Goal: Task Accomplishment & Management: Manage account settings

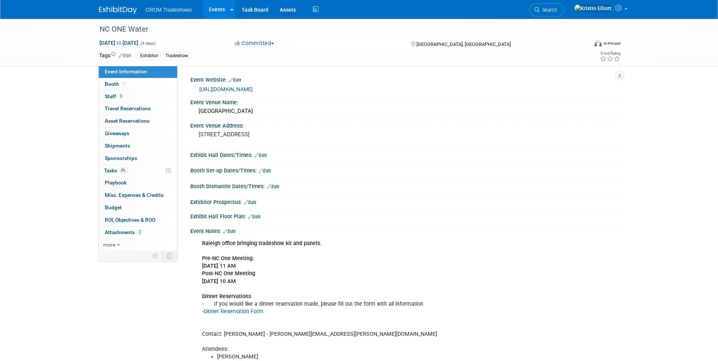
click at [218, 9] on link "Events" at bounding box center [217, 9] width 28 height 19
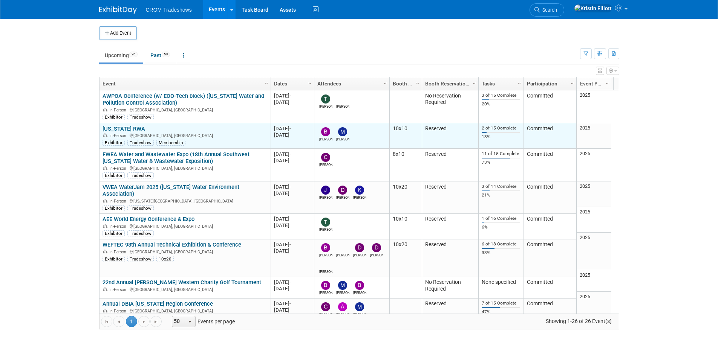
click at [135, 130] on link "[US_STATE] RWA" at bounding box center [124, 128] width 43 height 7
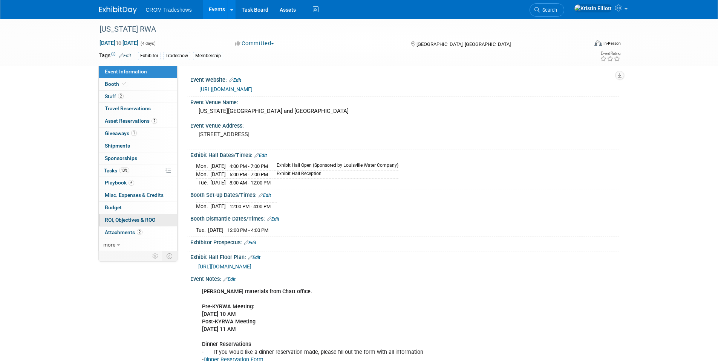
click at [139, 218] on span "ROI, Objectives & ROO 0" at bounding box center [130, 220] width 50 height 6
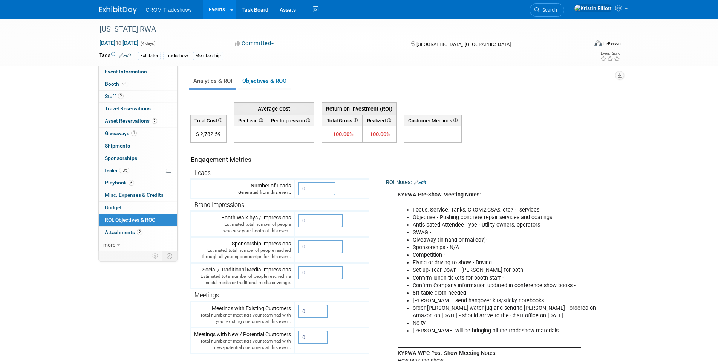
click at [217, 6] on link "Events" at bounding box center [217, 9] width 28 height 19
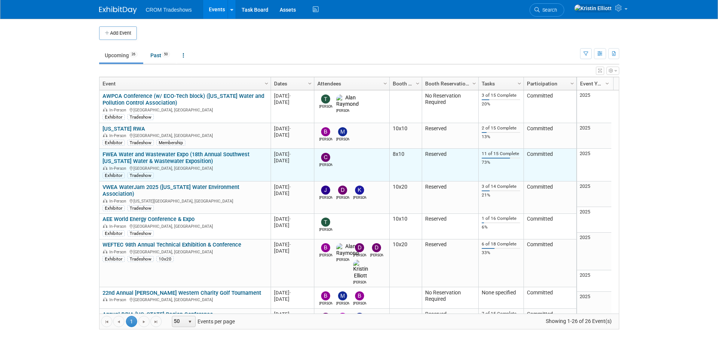
click at [141, 159] on link "FWEA Water and Wastewater Expo (18th Annual Southwest [US_STATE] Water & Wastew…" at bounding box center [176, 158] width 147 height 14
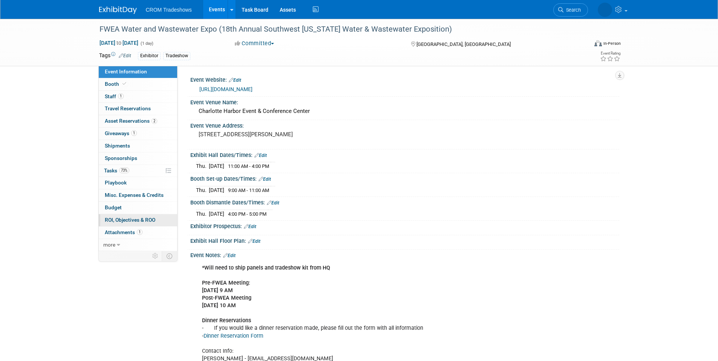
click at [145, 220] on span "ROI, Objectives & ROO 0" at bounding box center [130, 220] width 50 height 6
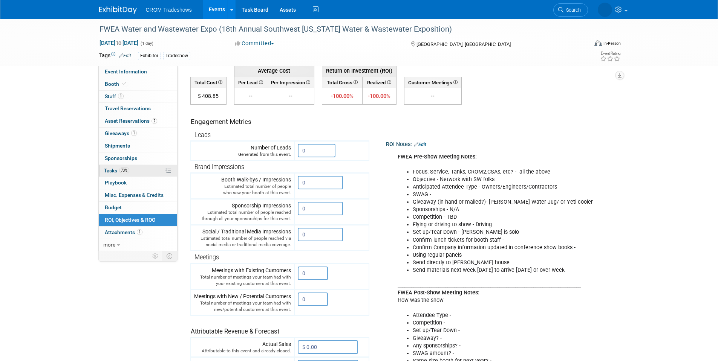
scroll to position [38, 0]
click at [118, 118] on link "2 Asset Reservations 2" at bounding box center [138, 121] width 78 height 12
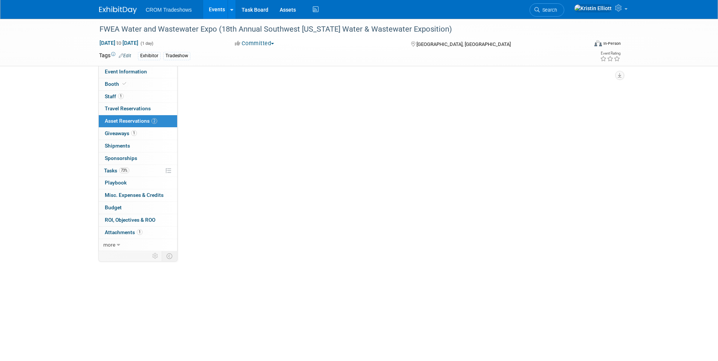
scroll to position [0, 0]
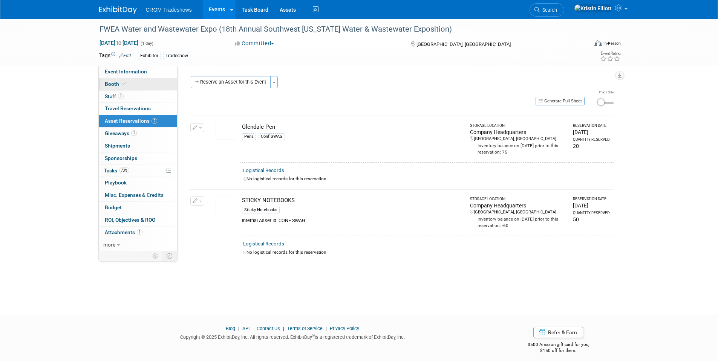
click at [126, 87] on link "Booth" at bounding box center [138, 84] width 78 height 12
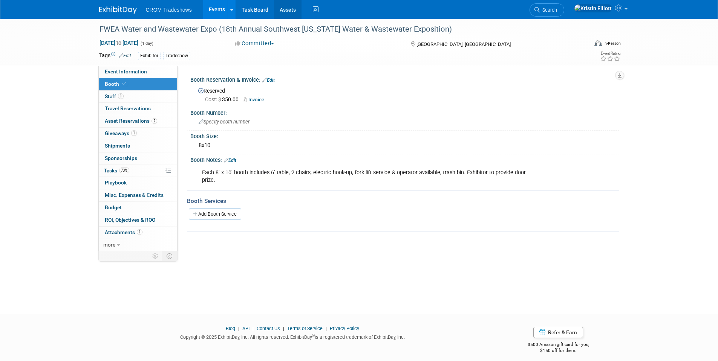
drag, startPoint x: 267, startPoint y: 174, endPoint x: 297, endPoint y: 17, distance: 160.8
click at [297, 17] on body "CROM Tradeshows Events Add Event Bulk Upload Events Shareable Event Boards Rece…" at bounding box center [359, 180] width 718 height 361
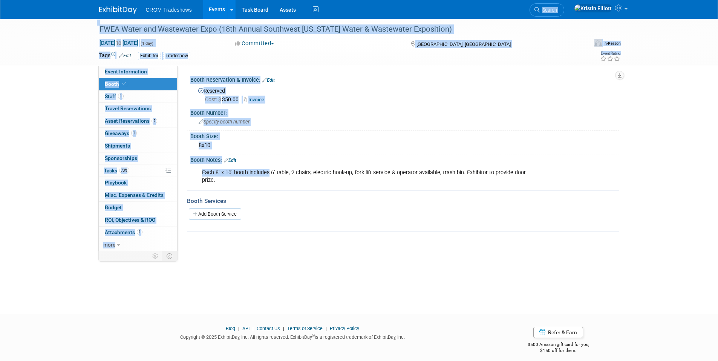
click at [80, 196] on div "FWEA Water and Wastewater Expo (18th Annual Southwest Florida Water & Wastewate…" at bounding box center [359, 160] width 718 height 282
click at [67, 120] on div "FWEA Water and Wastewater Expo (18th Annual Southwest Florida Water & Wastewate…" at bounding box center [359, 160] width 718 height 282
click at [50, 133] on div "FWEA Water and Wastewater Expo (18th Annual Southwest Florida Water & Wastewate…" at bounding box center [359, 160] width 718 height 282
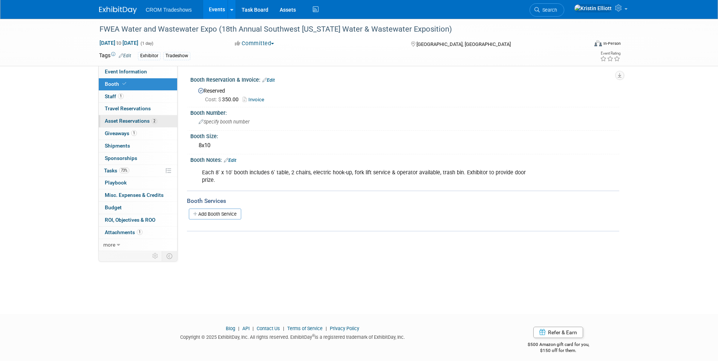
click at [136, 121] on span "Asset Reservations 2" at bounding box center [131, 121] width 52 height 6
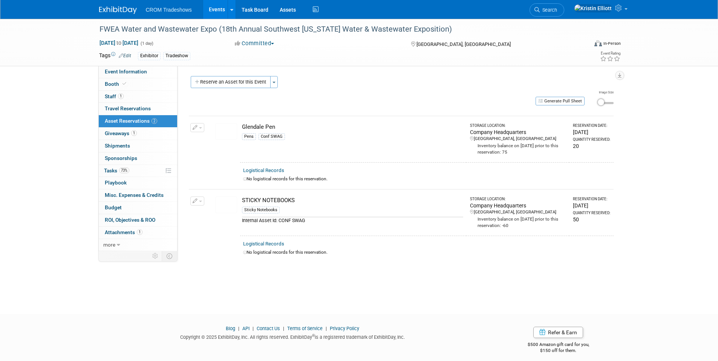
click at [700, 169] on div "FWEA Water and Wastewater Expo (18th Annual Southwest Florida Water & Wastewate…" at bounding box center [359, 160] width 718 height 282
click at [219, 11] on link "Events" at bounding box center [217, 9] width 28 height 19
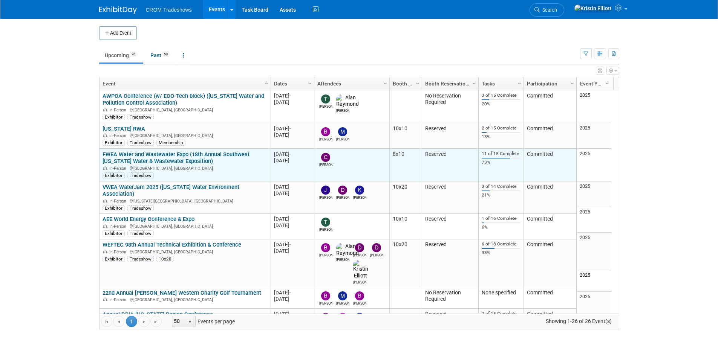
click at [156, 159] on link "FWEA Water and Wastewater Expo (18th Annual Southwest [US_STATE] Water & Wastew…" at bounding box center [176, 158] width 147 height 14
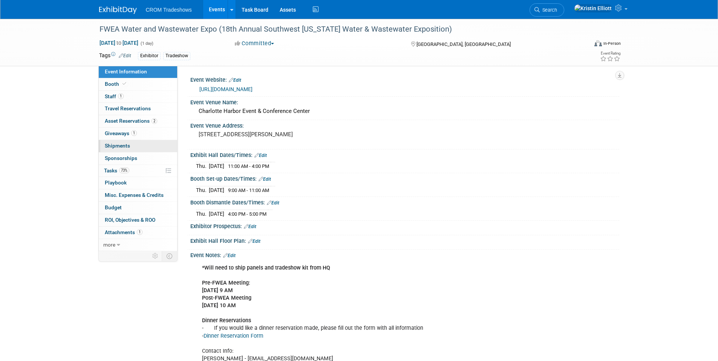
click at [128, 145] on span "Shipments 0" at bounding box center [117, 146] width 25 height 6
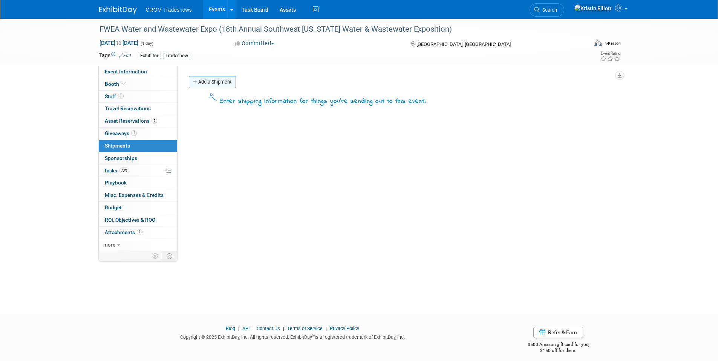
click at [223, 87] on link "Add a Shipment" at bounding box center [212, 82] width 47 height 12
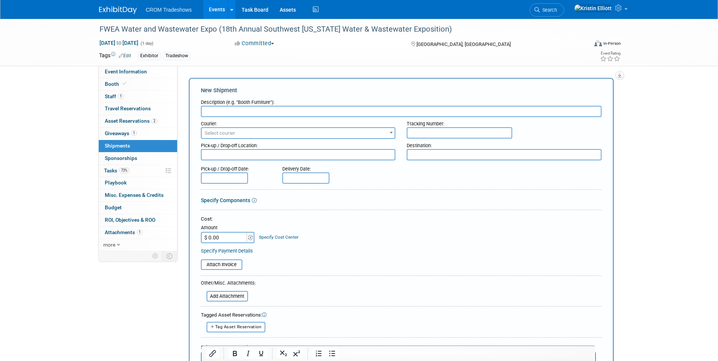
click at [238, 115] on input "text" at bounding box center [401, 111] width 401 height 11
click at [238, 113] on input "text" at bounding box center [401, 111] width 401 height 11
type input "Tradeshow Kit"
click at [325, 132] on span "Select courier" at bounding box center [298, 133] width 193 height 11
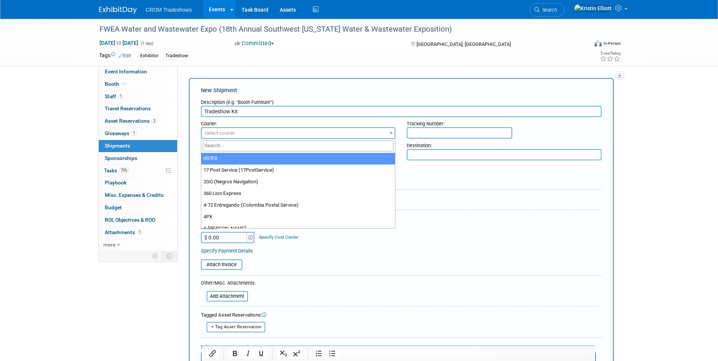
select select "2"
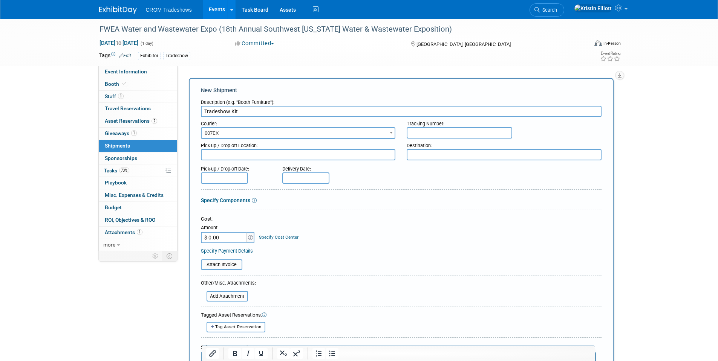
click at [250, 140] on div "Pick-up / Drop-off Location:" at bounding box center [298, 144] width 195 height 10
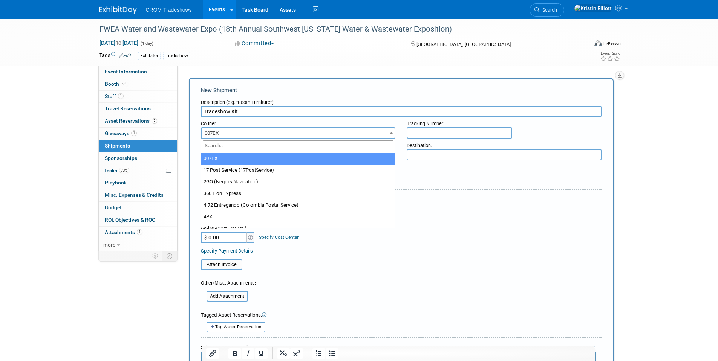
click at [251, 134] on span "007EX" at bounding box center [298, 133] width 193 height 11
type input "ups"
select select "508"
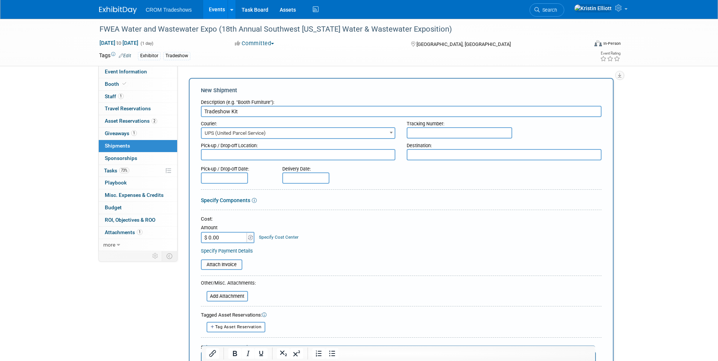
click at [418, 130] on input "text" at bounding box center [460, 132] width 106 height 11
paste input "1Z3647669039753125"
click at [447, 135] on input "1Z3647669039753125" at bounding box center [460, 132] width 106 height 11
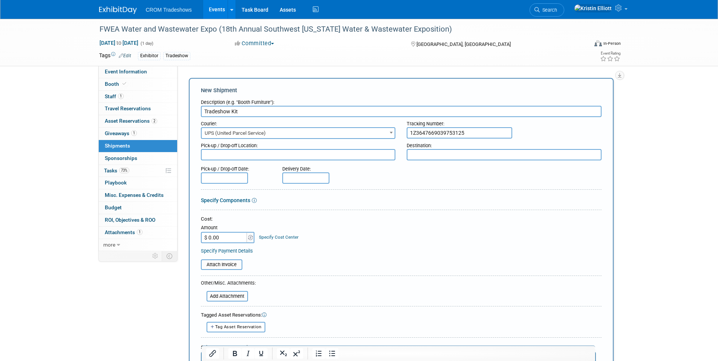
paste input "0225994511"
type input "1Z3647660225994511"
click at [436, 147] on div "Destination:" at bounding box center [504, 144] width 195 height 10
click at [432, 152] on textarea at bounding box center [504, 154] width 195 height 11
paste textarea "Cameron Kenyon 18480 120th Trail N JUPITER, FL 334782017 US"
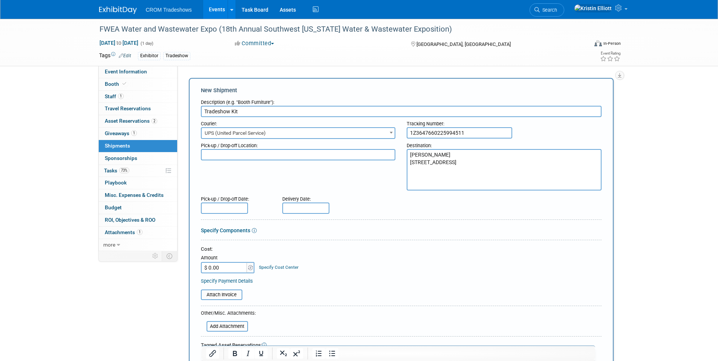
type textarea "Cameron Kenyon 18480 120th Trail N JUPITER, FL 334782017 US"
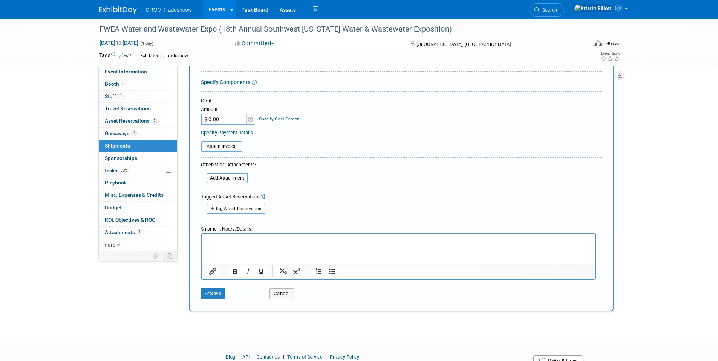
scroll to position [151, 0]
click at [252, 242] on html at bounding box center [397, 237] width 393 height 11
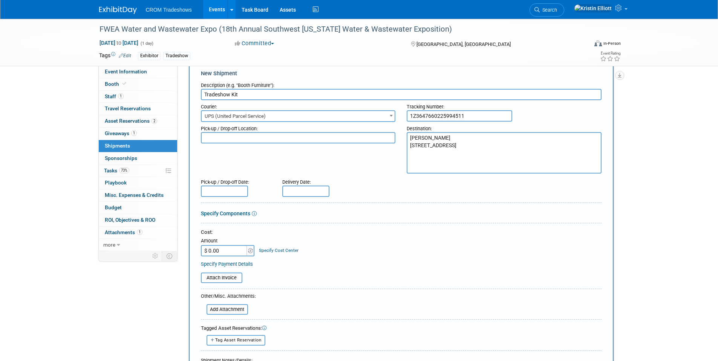
scroll to position [0, 0]
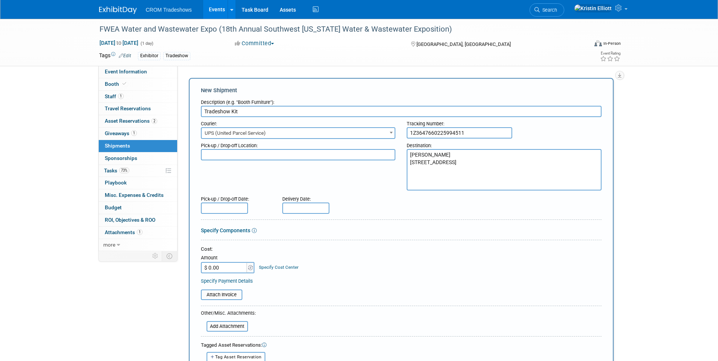
click at [225, 210] on input "text" at bounding box center [224, 208] width 47 height 11
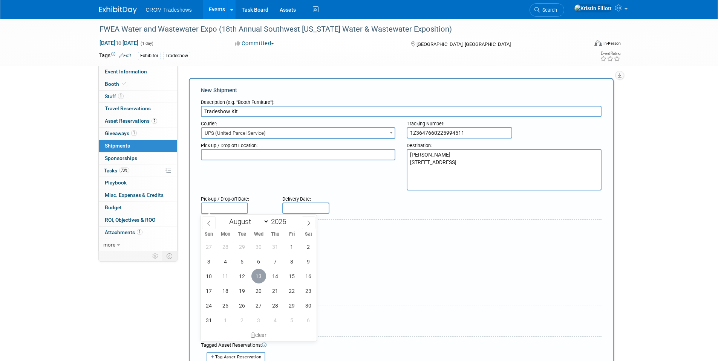
click at [256, 274] on span "13" at bounding box center [258, 276] width 15 height 15
type input "[DATE]"
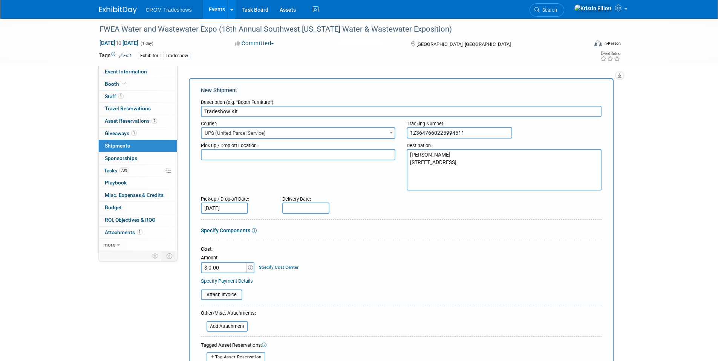
click at [297, 212] on body "CROM Tradeshows Events Add Event Bulk Upload Events Shareable Event Boards Rece…" at bounding box center [359, 180] width 718 height 361
click at [372, 276] on span "15" at bounding box center [373, 276] width 15 height 15
type input "Aug 15, 2025"
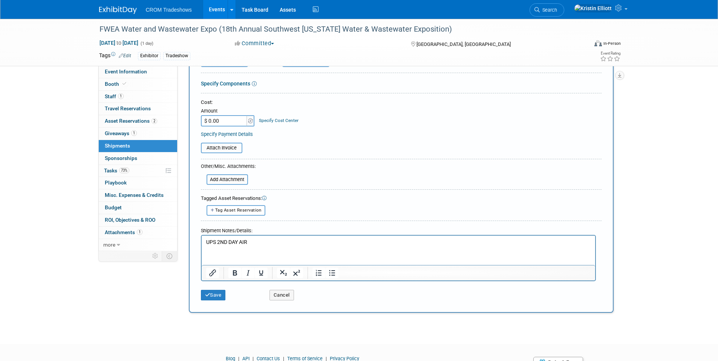
scroll to position [151, 0]
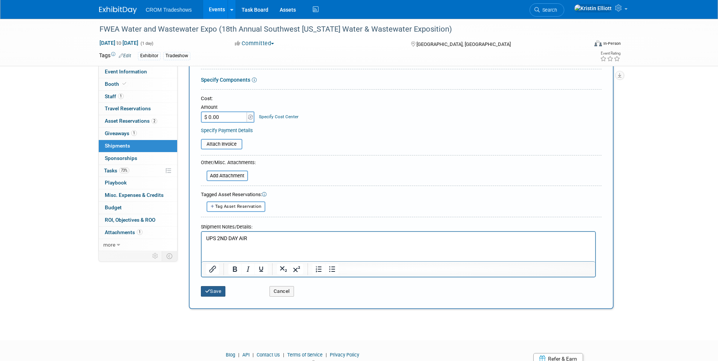
click at [215, 291] on button "Save" at bounding box center [213, 291] width 25 height 11
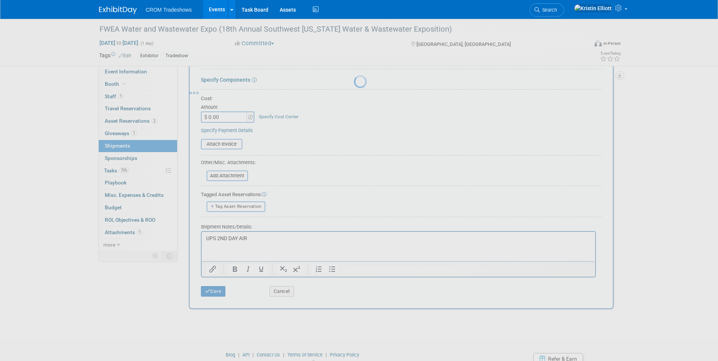
scroll to position [6, 0]
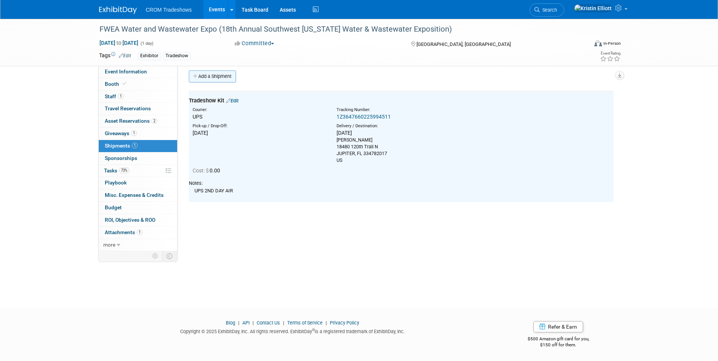
click at [215, 80] on link "Add a Shipment" at bounding box center [212, 76] width 47 height 12
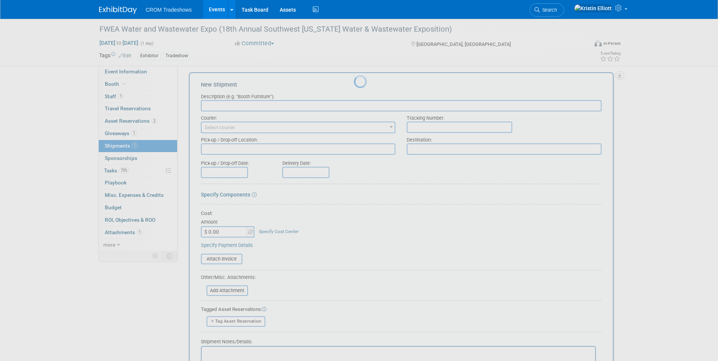
scroll to position [0, 0]
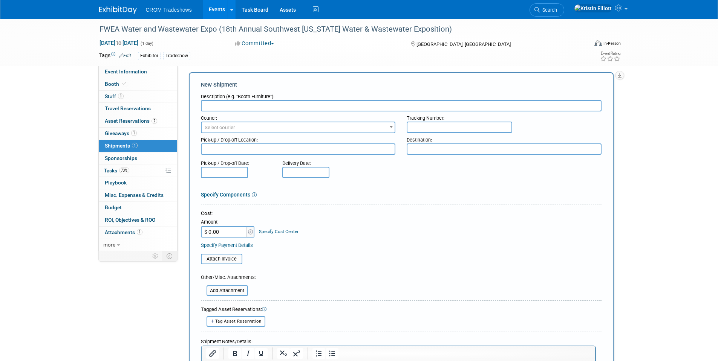
click at [222, 105] on input "text" at bounding box center [401, 105] width 401 height 11
type input "Return of Tradeshow Kit"
click at [432, 150] on textarea at bounding box center [504, 149] width 195 height 11
paste textarea "1Z3647669039753125"
type textarea "1Z3647669039753125"
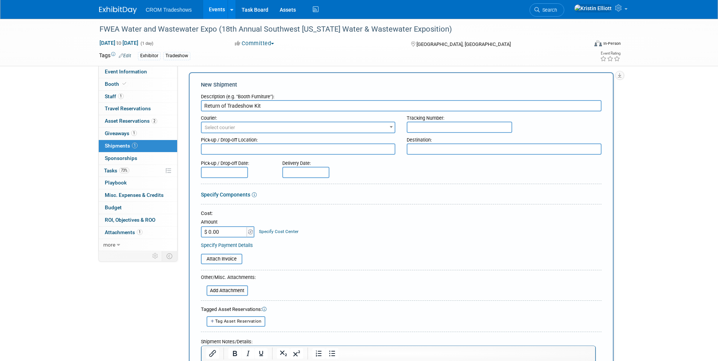
click at [445, 126] on input "text" at bounding box center [460, 127] width 106 height 11
paste input "1Z3647669039753125"
type input "1Z3647669039753125"
click at [436, 149] on textarea at bounding box center [504, 149] width 195 height 11
type textarea "CROM HQ"
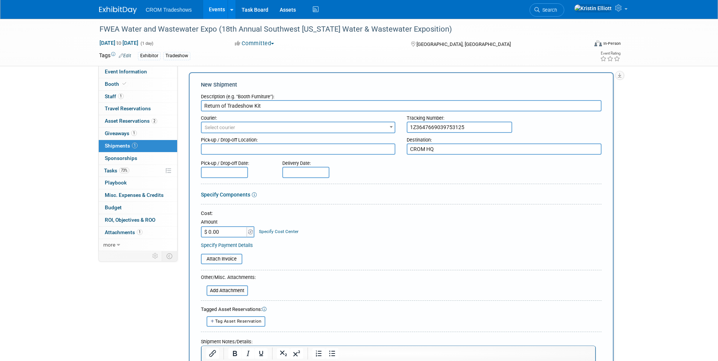
click at [226, 232] on input "$ 0.00" at bounding box center [224, 231] width 47 height 11
type input "$ 143.08"
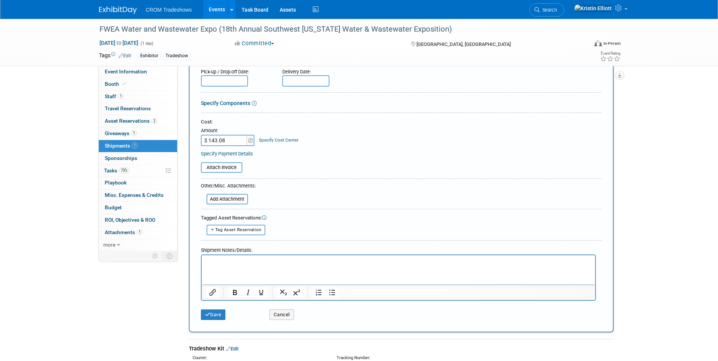
scroll to position [119, 0]
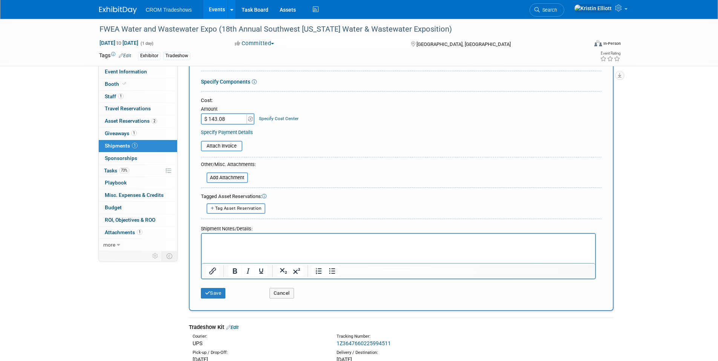
click at [270, 242] on p "Rich Text Area. Press ALT-0 for help." at bounding box center [398, 241] width 385 height 8
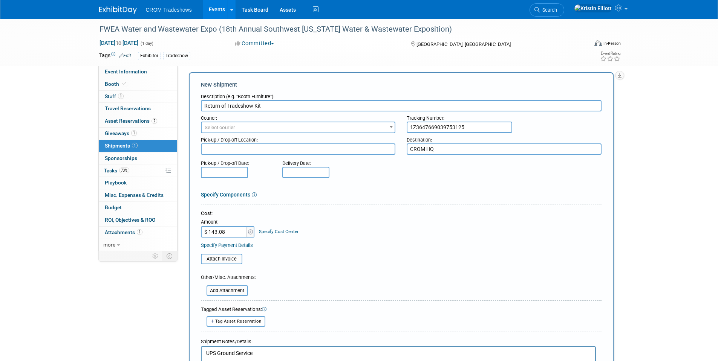
click at [242, 138] on div "Pick-up / Drop-off Location:" at bounding box center [298, 138] width 195 height 10
click at [242, 132] on span "Select courier" at bounding box center [298, 127] width 193 height 11
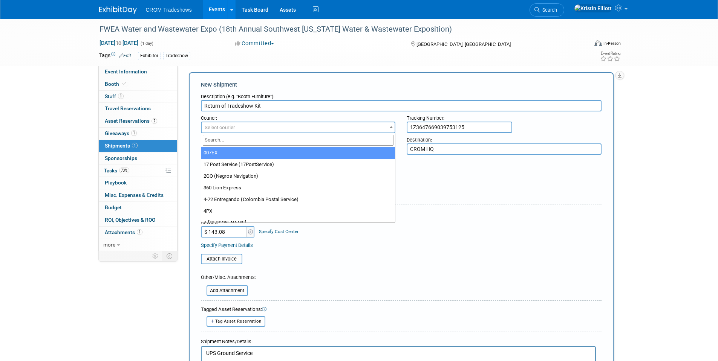
click at [240, 141] on input "search" at bounding box center [298, 140] width 191 height 11
type input "ups"
select select "508"
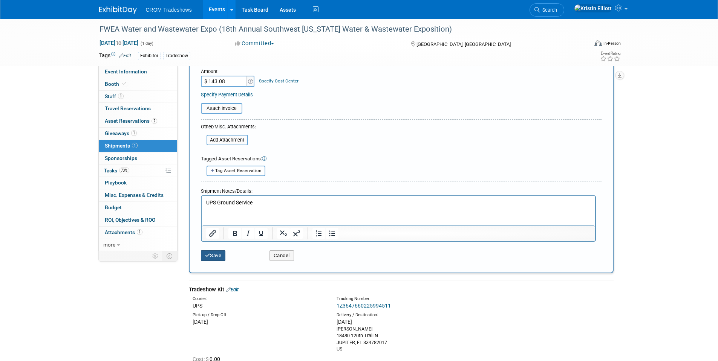
click at [211, 257] on button "Save" at bounding box center [213, 256] width 25 height 11
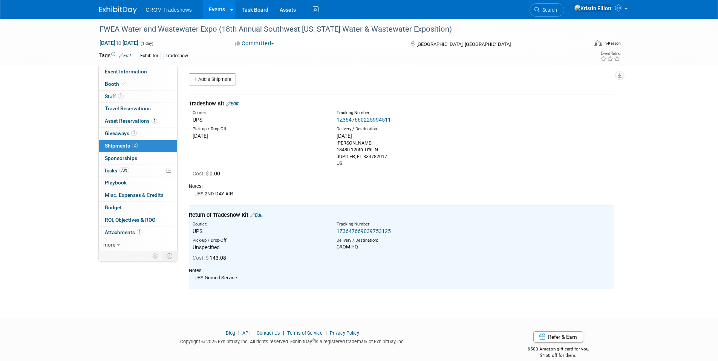
scroll to position [0, 0]
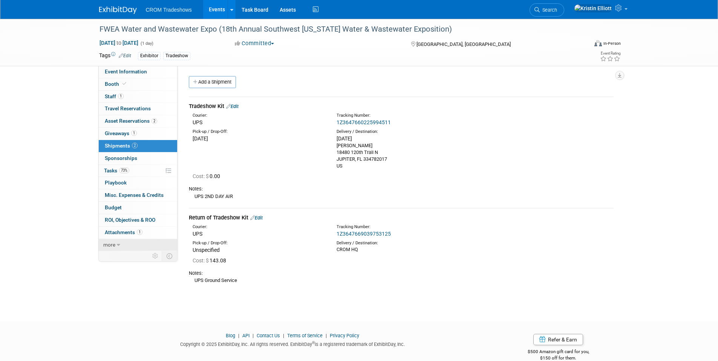
click at [115, 247] on span "more" at bounding box center [109, 245] width 12 height 6
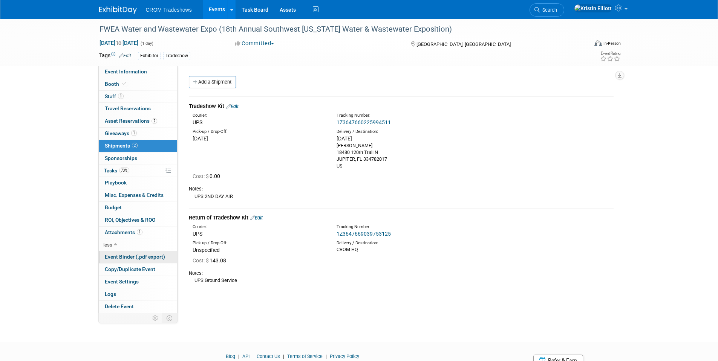
click at [144, 257] on span "Event Binder (.pdf export)" at bounding box center [135, 257] width 60 height 6
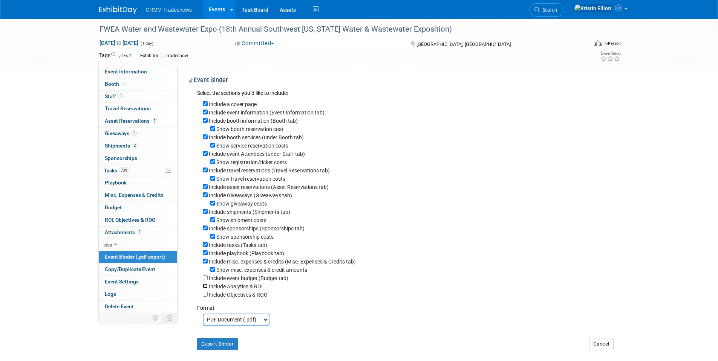
click at [205, 289] on input "Include Analytics & ROI" at bounding box center [205, 286] width 5 height 5
checkbox input "true"
click at [205, 350] on button "Export Binder" at bounding box center [217, 344] width 41 height 12
click at [130, 135] on span "Giveaways 1" at bounding box center [121, 133] width 32 height 6
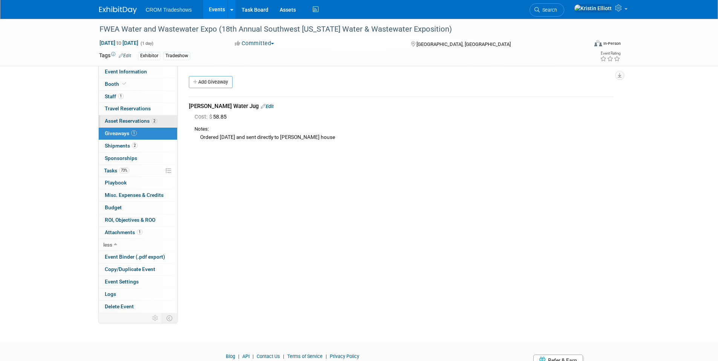
click at [128, 124] on link "2 Asset Reservations 2" at bounding box center [138, 121] width 78 height 12
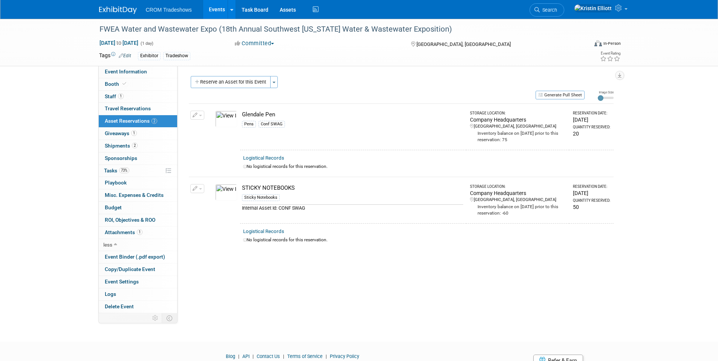
click at [203, 188] on button "button" at bounding box center [197, 188] width 14 height 9
click at [214, 199] on button "Change Reservation" at bounding box center [226, 201] width 64 height 10
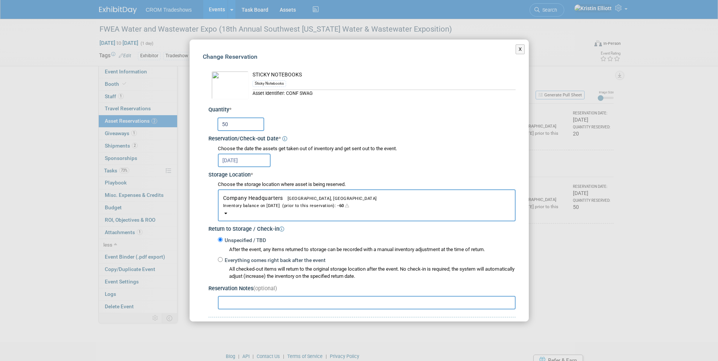
drag, startPoint x: 233, startPoint y: 125, endPoint x: 171, endPoint y: 129, distance: 62.3
click at [172, 129] on div "X Change Reservation * * *" at bounding box center [359, 180] width 718 height 361
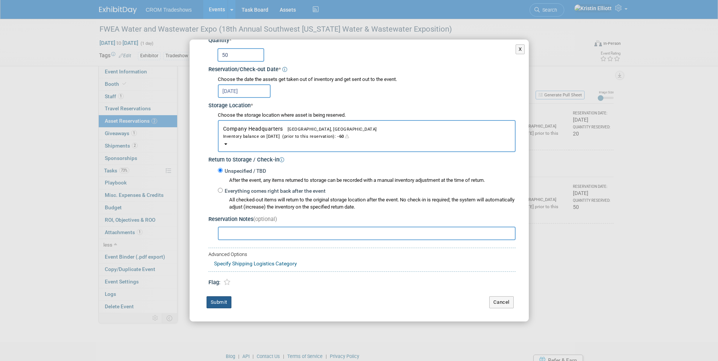
click at [210, 301] on button "Submit" at bounding box center [219, 303] width 25 height 12
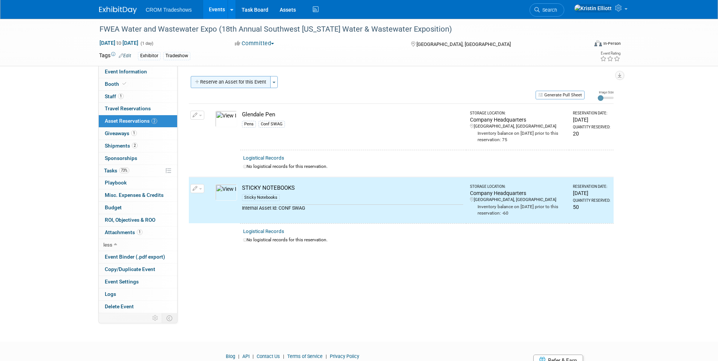
click at [256, 87] on button "Reserve an Asset for this Event" at bounding box center [231, 82] width 80 height 12
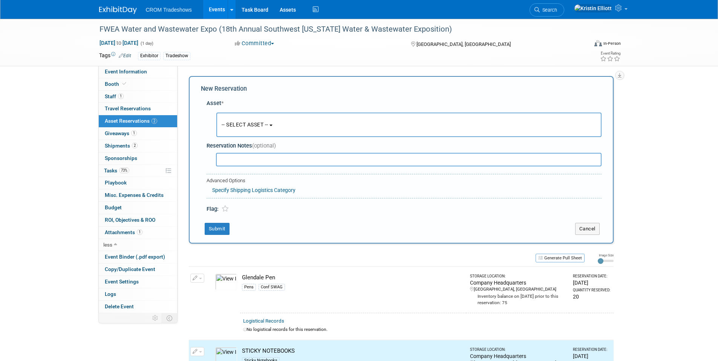
scroll to position [7, 0]
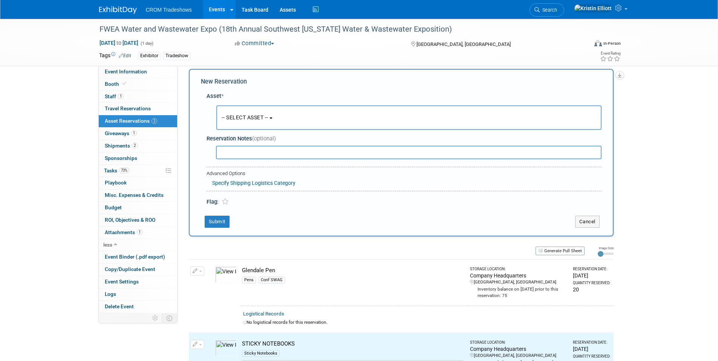
click at [265, 107] on button "-- SELECT ASSET --" at bounding box center [408, 118] width 385 height 24
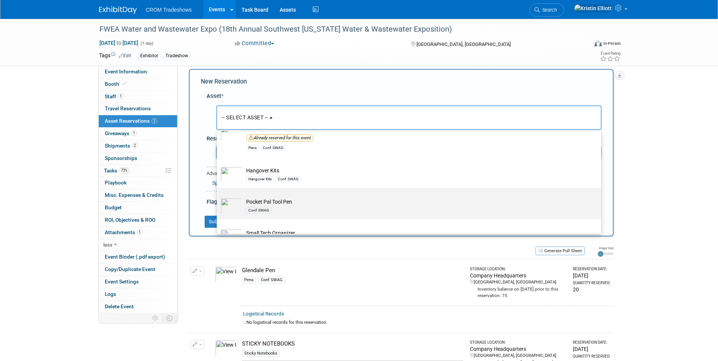
scroll to position [72, 0]
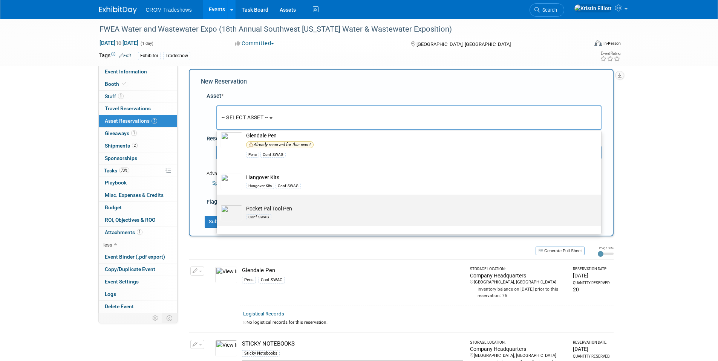
click at [272, 218] on div "Conf SWAG" at bounding box center [416, 217] width 340 height 9
click at [218, 204] on input "Pocket Pal Tool Pen Conf SWAG" at bounding box center [215, 201] width 5 height 5
select select "10727931"
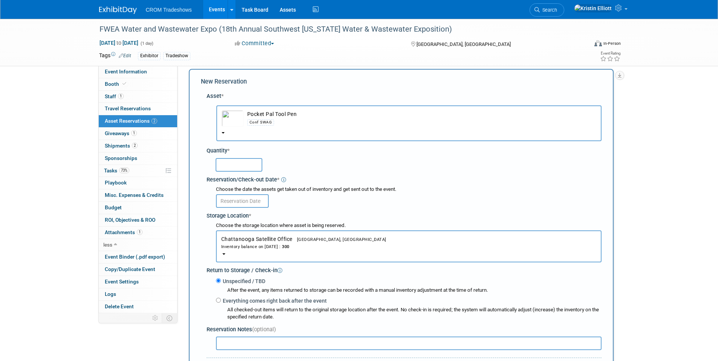
click at [253, 245] on div "Inventory balance on Aug 13, 2025 : 300" at bounding box center [408, 246] width 375 height 7
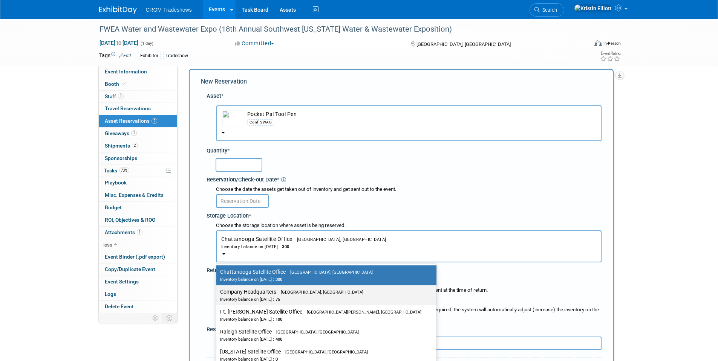
click at [252, 294] on label "Company Headquarters Gainesville, FL Inventory balance on Aug 13, 2025 : 75" at bounding box center [324, 295] width 209 height 17
click at [217, 294] on input "Company Headquarters Gainesville, FL Inventory balance on Aug 13, 2025 : 75" at bounding box center [215, 292] width 5 height 5
select select "11223842"
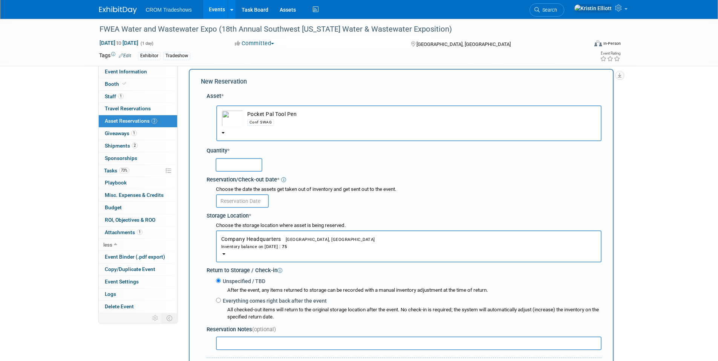
click at [245, 204] on input "text" at bounding box center [242, 201] width 53 height 14
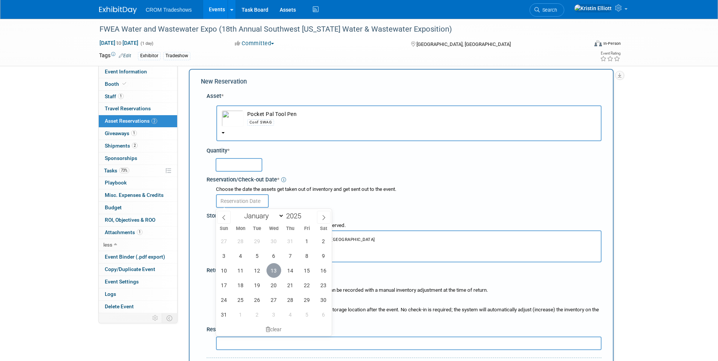
click at [275, 271] on span "13" at bounding box center [273, 270] width 15 height 15
type input "[DATE]"
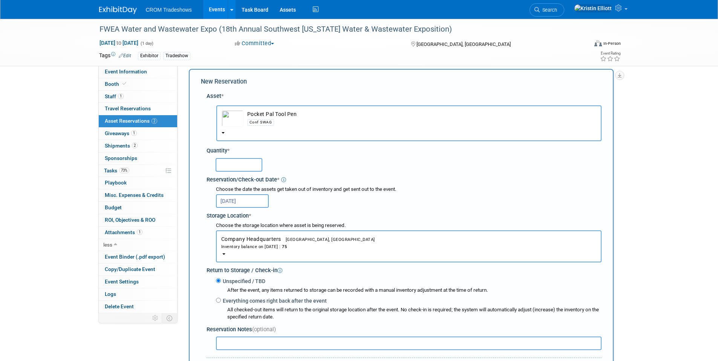
click at [247, 170] on input "text" at bounding box center [239, 165] width 47 height 14
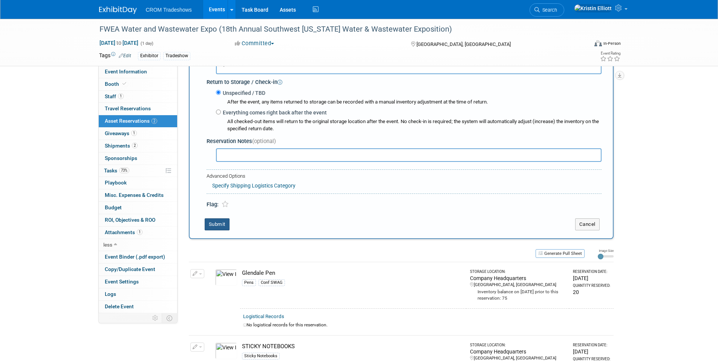
type input "50"
click at [223, 223] on button "Submit" at bounding box center [217, 225] width 25 height 12
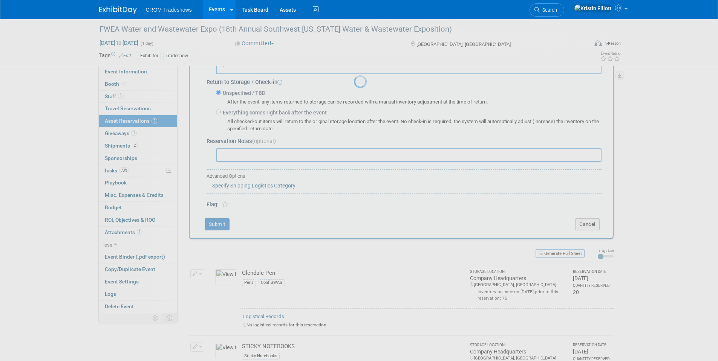
scroll to position [43, 0]
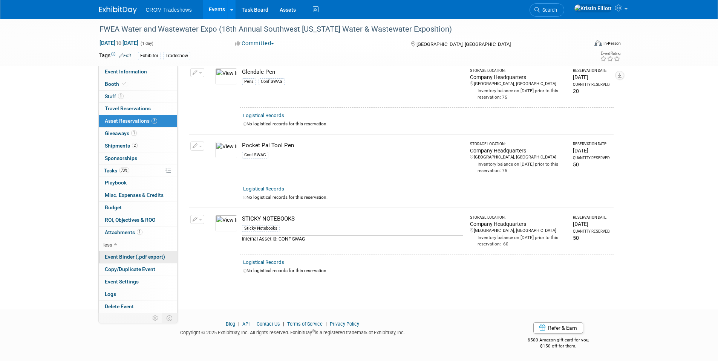
click at [137, 257] on span "Event Binder (.pdf export)" at bounding box center [135, 257] width 60 height 6
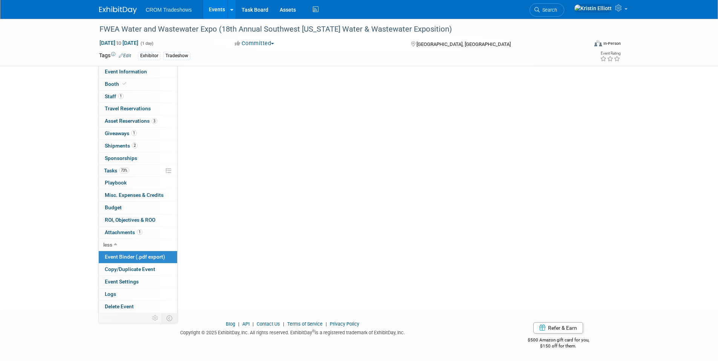
scroll to position [0, 0]
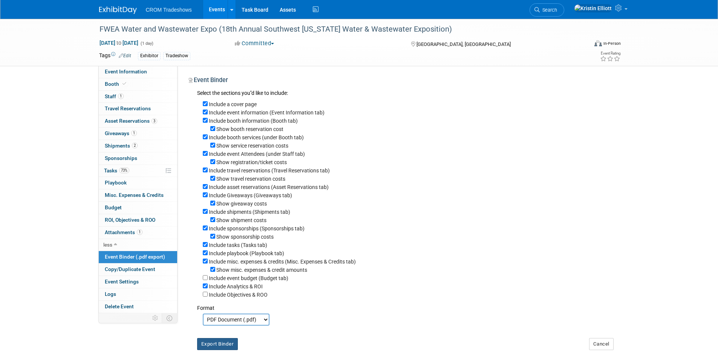
click at [226, 350] on button "Export Binder" at bounding box center [217, 344] width 41 height 12
click at [131, 150] on link "2 Shipments 2" at bounding box center [138, 146] width 78 height 12
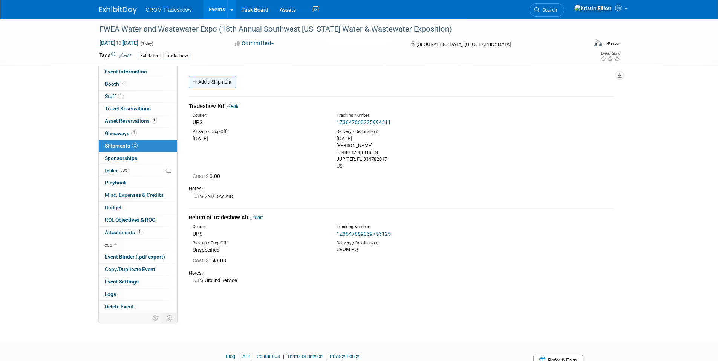
click at [217, 85] on link "Add a Shipment" at bounding box center [212, 82] width 47 height 12
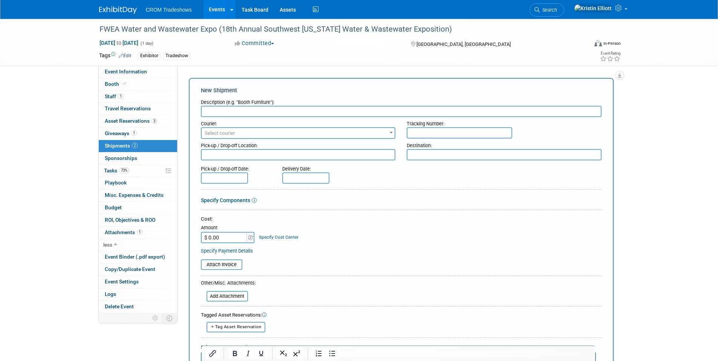
click at [227, 110] on input "text" at bounding box center [401, 111] width 401 height 11
type input "Panel Base 1"
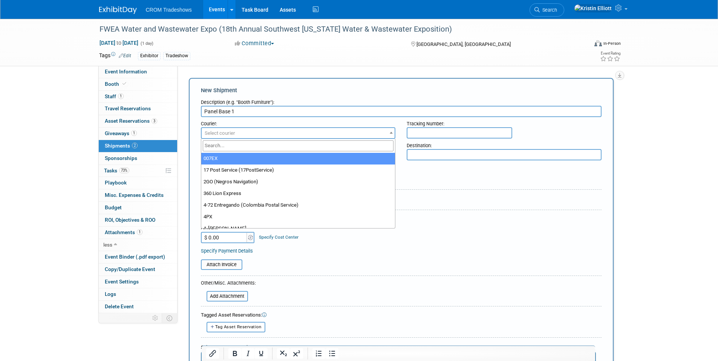
click at [213, 136] on span "Select courier" at bounding box center [298, 133] width 193 height 11
type input "ups"
select select "508"
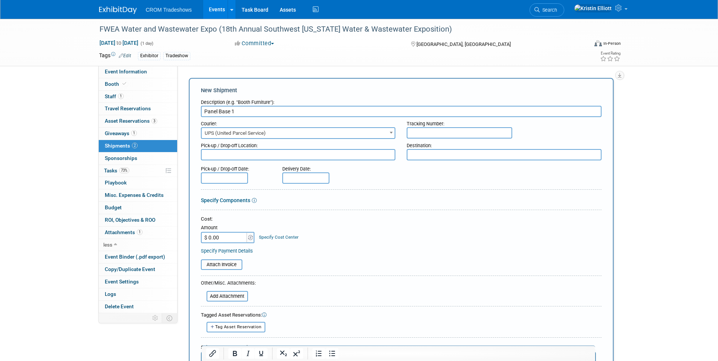
click at [423, 132] on input "text" at bounding box center [460, 132] width 106 height 11
paste input "1Z3647660238327137"
drag, startPoint x: 422, startPoint y: 133, endPoint x: 357, endPoint y: 120, distance: 65.8
click at [361, 133] on div "Courier: 007EX 17 Post Service (17PostService) 2GO (Negros Navigation) 360 Lion…" at bounding box center [401, 128] width 412 height 22
type input "1Z3647660238327137"
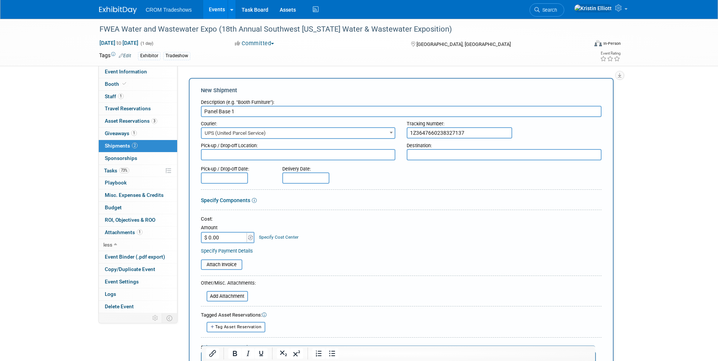
click at [471, 156] on textarea at bounding box center [504, 154] width 195 height 11
paste textarea "Cameron Kenyon 18480 120th Trail N JUPITER FL 334782017"
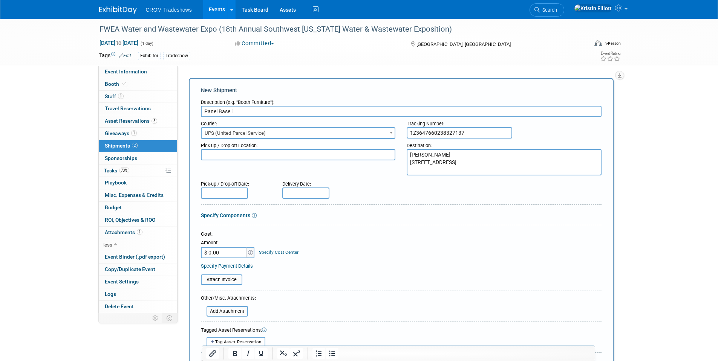
type textarea "Cameron Kenyon 18480 120th Trail N JUPITER FL 334782017"
click at [243, 153] on textarea at bounding box center [298, 154] width 195 height 11
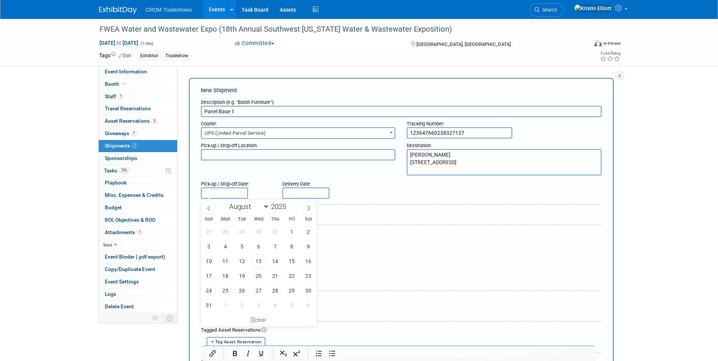
click at [234, 196] on body "CROM Tradeshows Events Add Event Bulk Upload Events Shareable Event Boards Rece…" at bounding box center [359, 180] width 718 height 361
click at [276, 262] on span "14" at bounding box center [275, 261] width 15 height 15
type input "Aug 14, 2025"
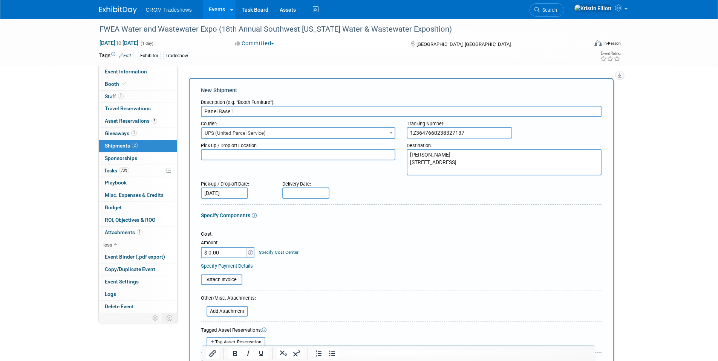
click at [305, 191] on input "text" at bounding box center [305, 193] width 47 height 11
click at [377, 262] on span "15" at bounding box center [373, 261] width 15 height 15
type input "Aug 15, 2025"
click at [231, 255] on input "$ 0.00" at bounding box center [224, 252] width 47 height 11
type input "$ 462.59"
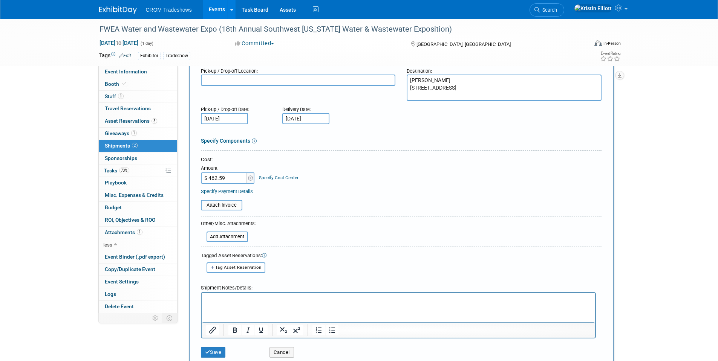
scroll to position [75, 0]
click at [242, 299] on p "Rich Text Area. Press ALT-0 for help." at bounding box center [398, 299] width 385 height 8
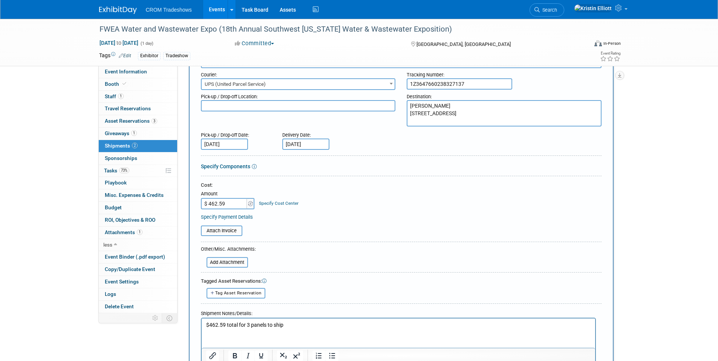
scroll to position [151, 0]
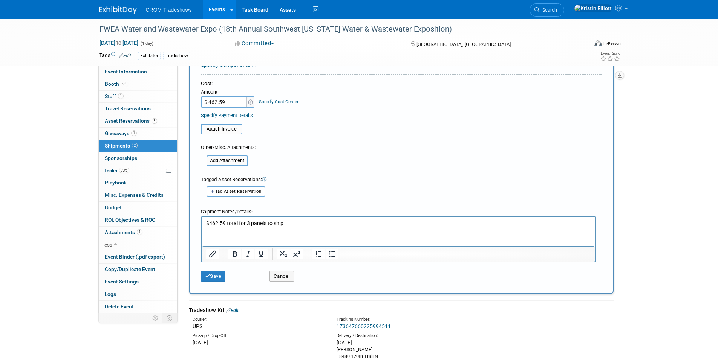
click at [207, 225] on p "$462.59 total for 3 panels to ship" at bounding box center [398, 224] width 385 height 8
click at [206, 223] on p "$462.59 total for 3 panels to ship" at bounding box center [398, 224] width 385 height 8
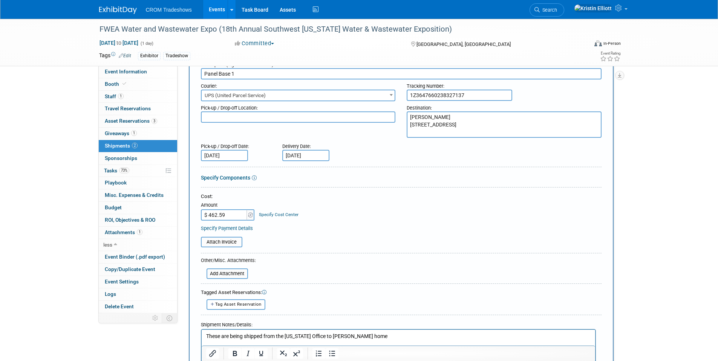
scroll to position [0, 0]
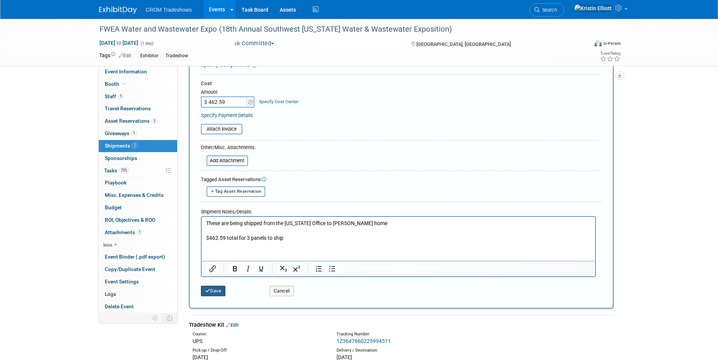
click at [220, 286] on button "Save" at bounding box center [213, 291] width 25 height 11
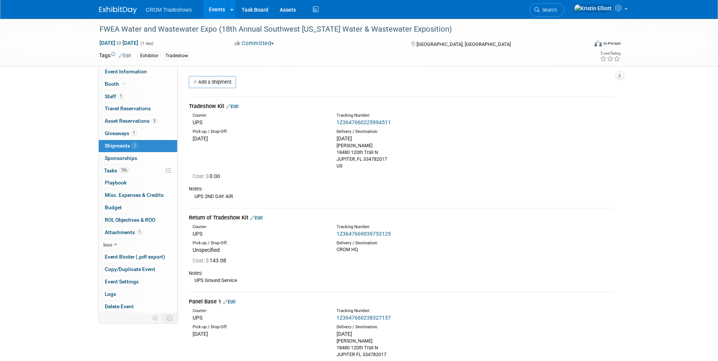
click at [215, 81] on link "Add a Shipment" at bounding box center [212, 82] width 47 height 12
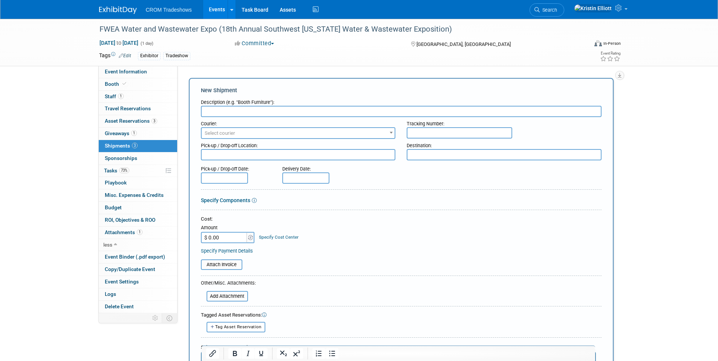
click at [228, 109] on input "text" at bounding box center [401, 111] width 401 height 11
type input "Panel Base 2"
click at [225, 131] on span "Select courier" at bounding box center [220, 133] width 31 height 6
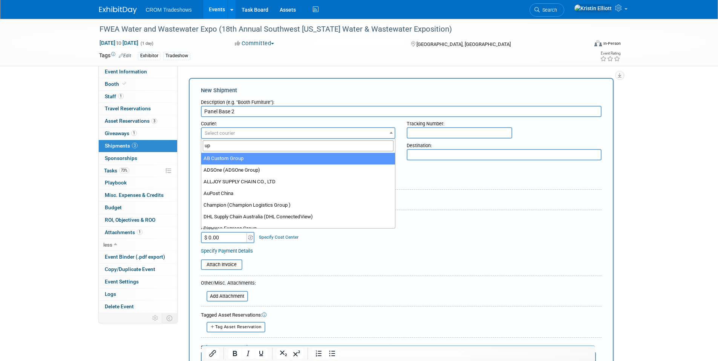
type input "ups"
select select "508"
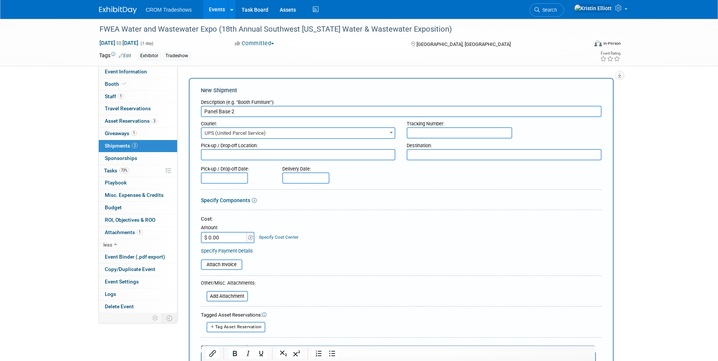
click at [436, 134] on input "text" at bounding box center [460, 132] width 106 height 11
paste input "1Z3647660231272548"
type input "1Z3647660231272548"
click at [422, 153] on textarea at bounding box center [504, 154] width 195 height 11
paste textarea "Cameron Kenyon 18480 120th Trail N JUPITER FL 334782017"
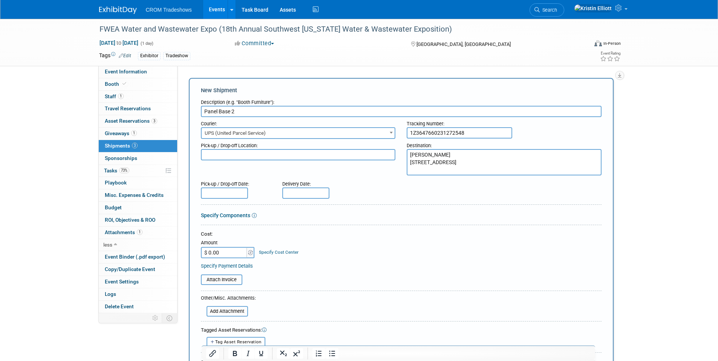
type textarea "Cameron Kenyon 18480 120th Trail N JUPITER FL 334782017"
click at [235, 190] on input "text" at bounding box center [224, 193] width 47 height 11
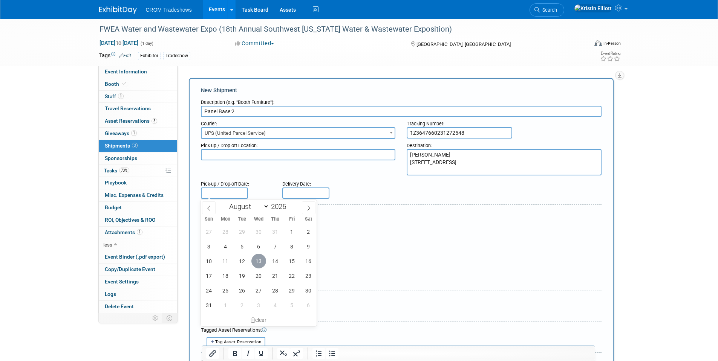
click at [260, 262] on span "13" at bounding box center [258, 261] width 15 height 15
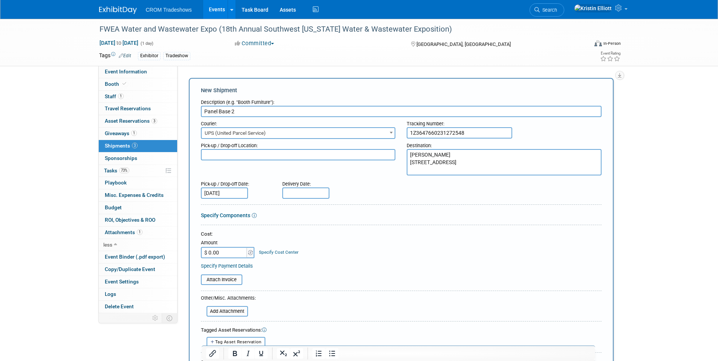
click at [220, 198] on input "[DATE]" at bounding box center [224, 193] width 47 height 11
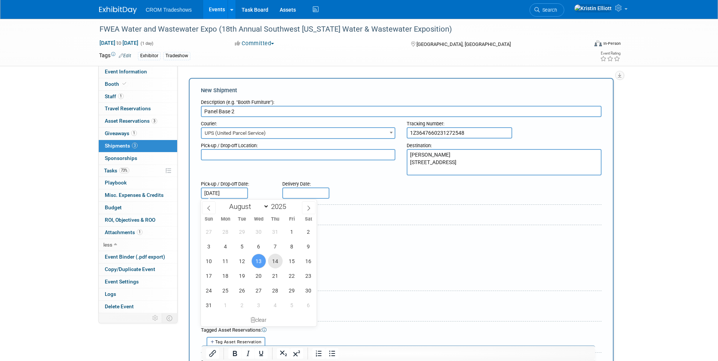
click at [276, 260] on span "14" at bounding box center [275, 261] width 15 height 15
type input "Aug 14, 2025"
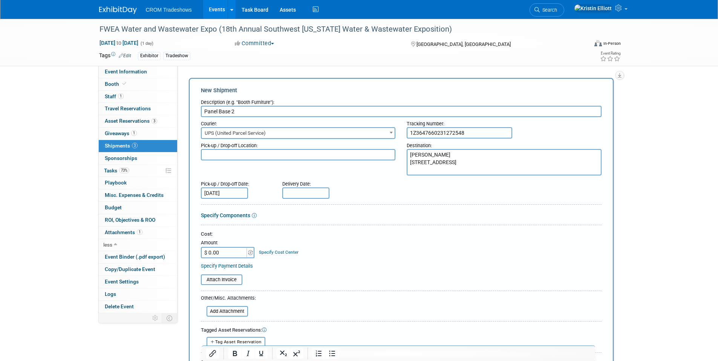
click at [313, 194] on input "text" at bounding box center [305, 193] width 47 height 11
click at [370, 262] on span "15" at bounding box center [373, 261] width 15 height 15
type input "Aug 15, 2025"
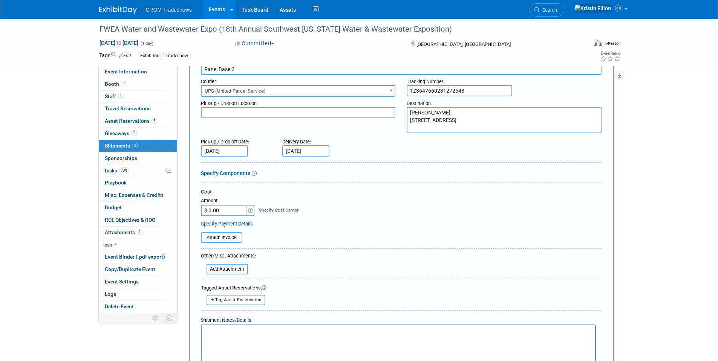
scroll to position [188, 0]
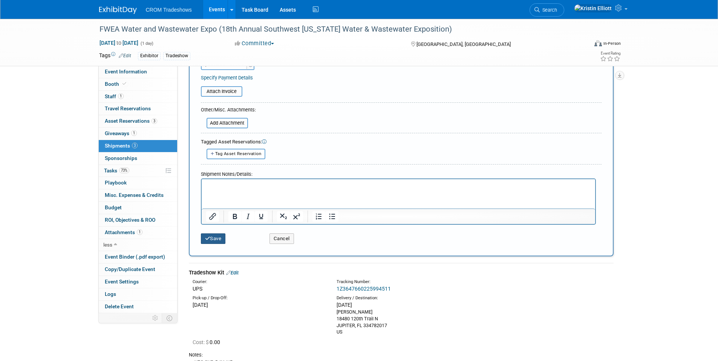
click at [217, 243] on button "Save" at bounding box center [213, 239] width 25 height 11
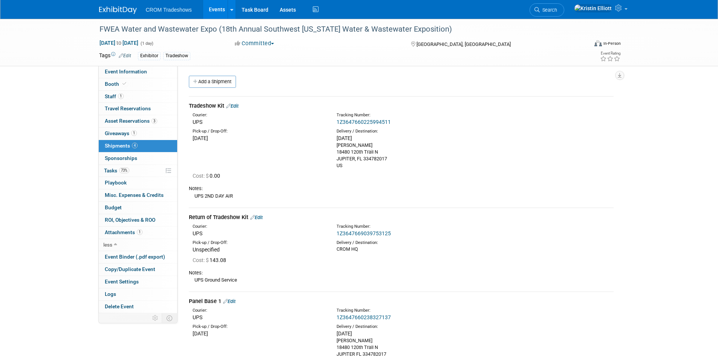
scroll to position [0, 0]
click at [222, 82] on link "Add a Shipment" at bounding box center [212, 82] width 47 height 12
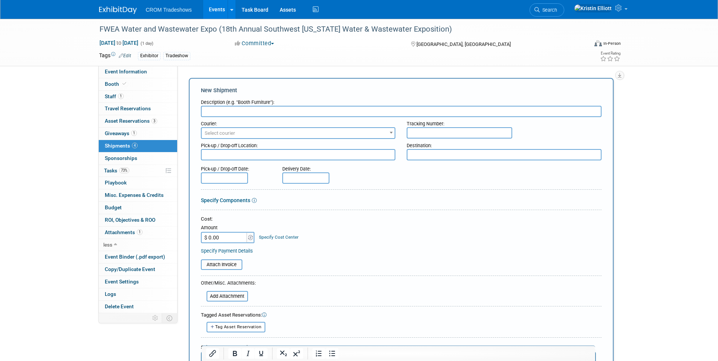
click at [220, 109] on input "text" at bounding box center [401, 111] width 401 height 11
type input "Panel Middle"
click at [223, 138] on span "Select courier" at bounding box center [298, 133] width 193 height 11
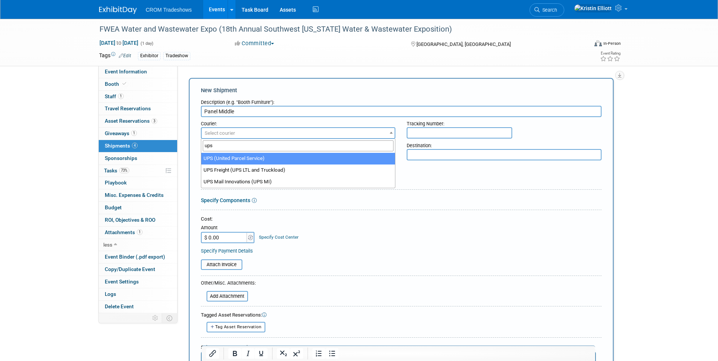
type input "ups"
select select "508"
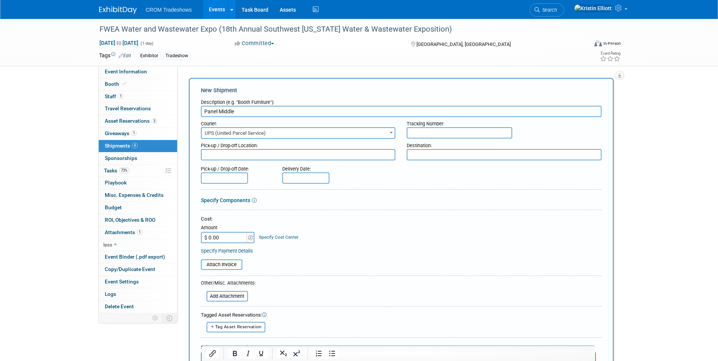
click at [424, 130] on input "text" at bounding box center [460, 132] width 106 height 11
paste input "1Z3647660221985350"
drag, startPoint x: 422, startPoint y: 135, endPoint x: 282, endPoint y: 133, distance: 139.4
click at [282, 133] on div "Courier: 007EX 17 Post Service (17PostService) 2GO (Negros Navigation) 360 Lion…" at bounding box center [401, 128] width 412 height 22
type input "1Z3647660221985350"
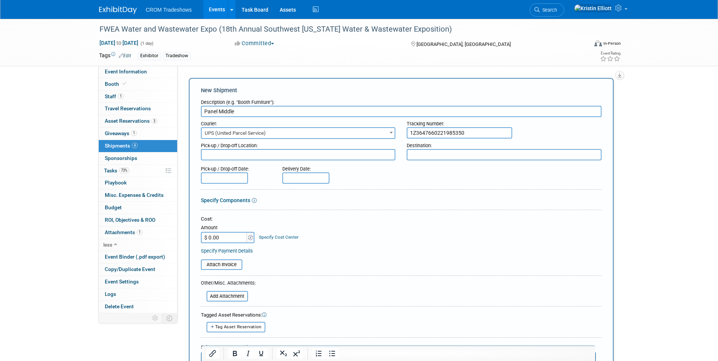
click at [442, 157] on textarea at bounding box center [504, 154] width 195 height 11
paste textarea "Cameron Kenyon 18480 120th Trail N JUPITER FL 334782017"
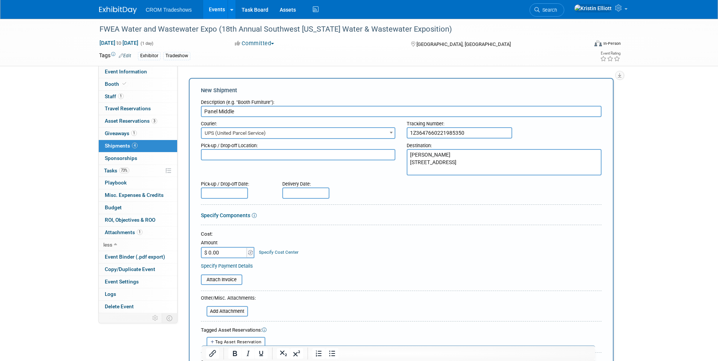
type textarea "Cameron Kenyon 18480 120th Trail N JUPITER FL 334782017"
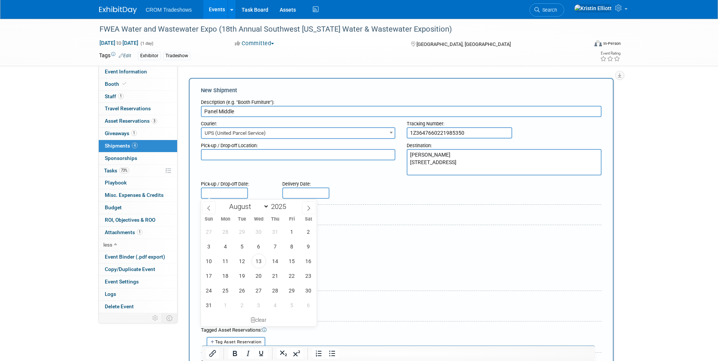
click at [239, 191] on input "text" at bounding box center [224, 193] width 47 height 11
click at [275, 266] on span "14" at bounding box center [275, 261] width 15 height 15
type input "Aug 14, 2025"
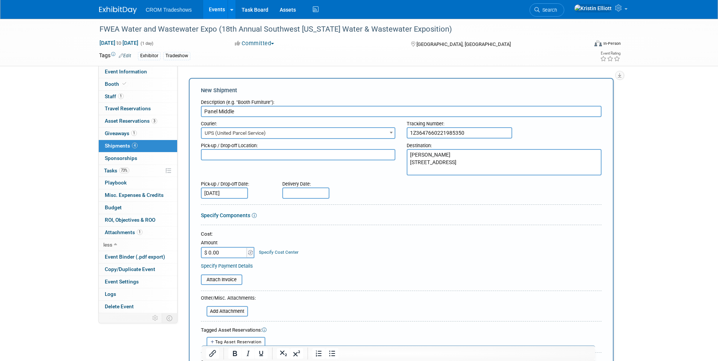
click at [300, 197] on body "CROM Tradeshows Events Add Event Bulk Upload Events Shareable Event Boards Rece…" at bounding box center [359, 180] width 718 height 361
click at [375, 258] on span "15" at bounding box center [373, 261] width 15 height 15
type input "Aug 15, 2025"
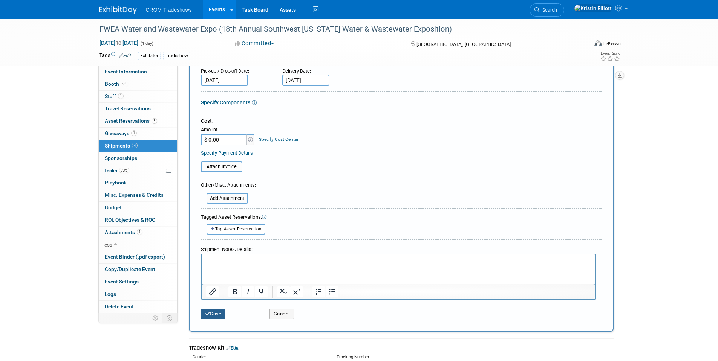
click at [214, 313] on button "Save" at bounding box center [213, 314] width 25 height 11
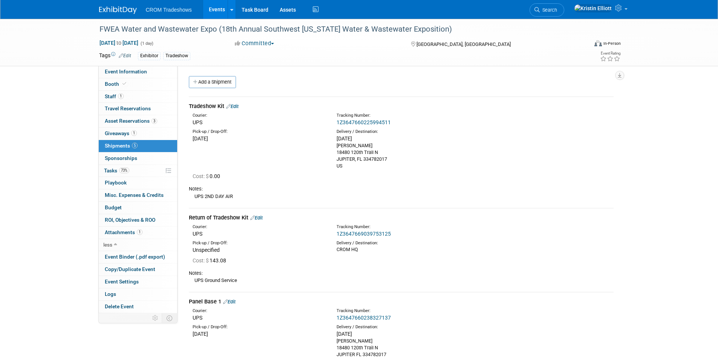
click at [222, 86] on link "Add a Shipment" at bounding box center [212, 82] width 47 height 12
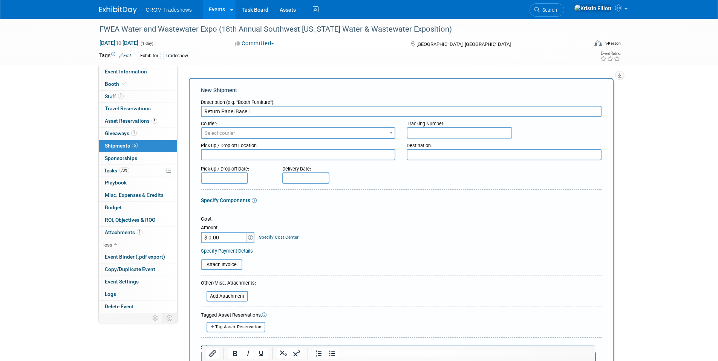
type input "Return Panel Base 1"
click at [223, 133] on span "Select courier" at bounding box center [220, 133] width 31 height 6
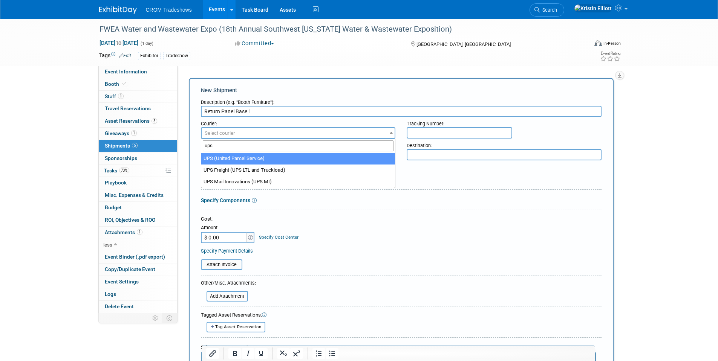
type input "ups"
select select "508"
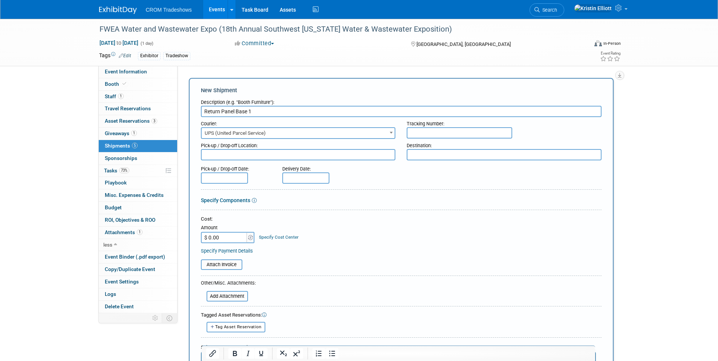
click at [416, 131] on input "text" at bounding box center [460, 132] width 106 height 11
paste input "1Z3647669014579183"
type input "1Z3647669014579183"
click at [433, 153] on textarea at bounding box center [504, 154] width 195 height 11
paste textarea "THE CROM CORPORATION Daniel Haugland 410 Tradesmens Park Drive HUTTO TX 78634"
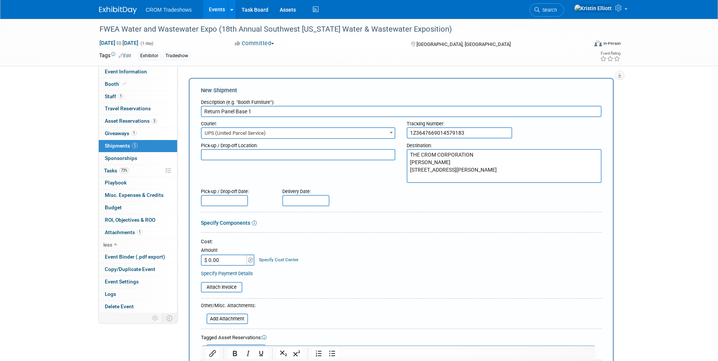
type textarea "THE CROM CORPORATION Daniel Haugland 410 Tradesmens Park Drive HUTTO TX 78634"
click at [229, 203] on body "CROM Tradeshows Events Add Event Bulk Upload Events Shareable Event Boards Rece…" at bounding box center [359, 180] width 718 height 361
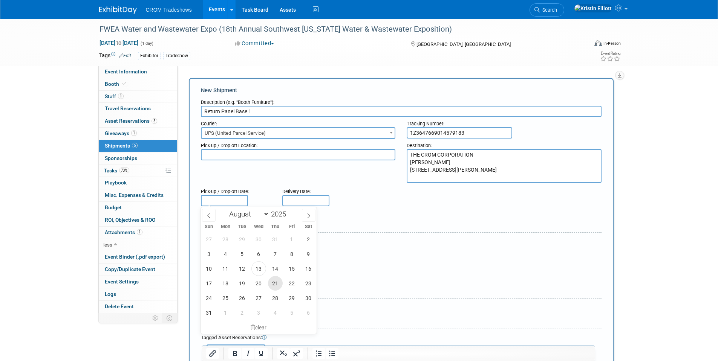
click at [281, 286] on span "21" at bounding box center [275, 283] width 15 height 15
type input "[DATE]"
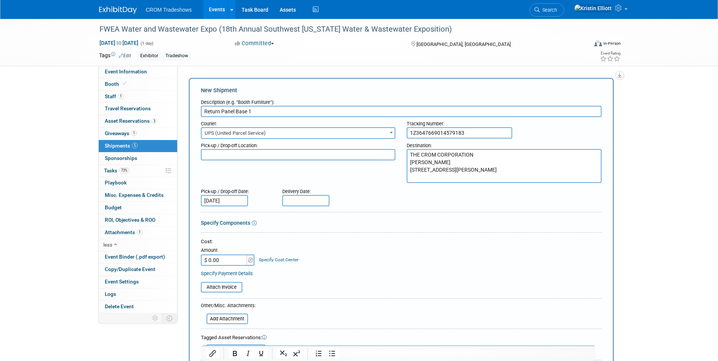
click at [225, 262] on input "$ 0.00" at bounding box center [224, 260] width 47 height 11
type input "$ 28.22"
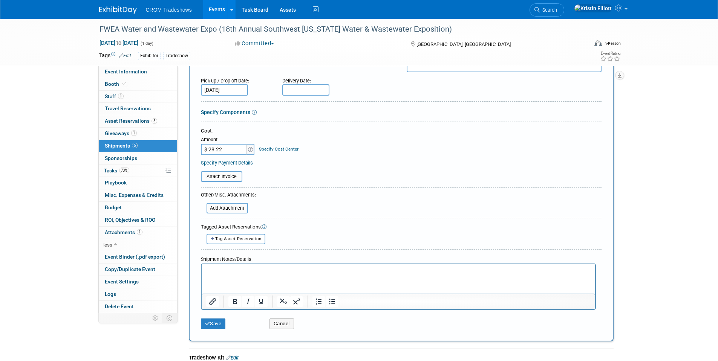
scroll to position [113, 0]
click at [216, 324] on button "Save" at bounding box center [213, 322] width 25 height 11
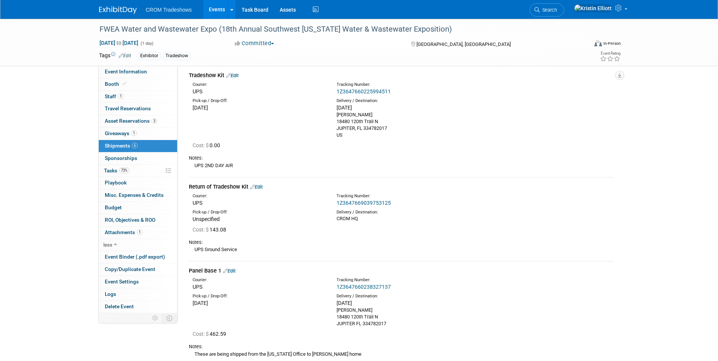
scroll to position [0, 0]
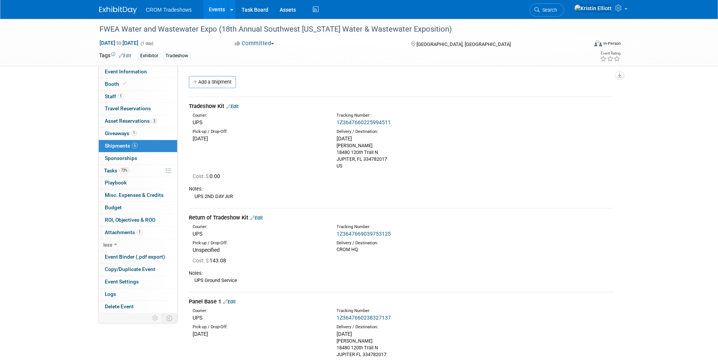
click at [206, 75] on div "Event Website: Edit https://mms.fwea.org/Calendar/moreinfo.php?eventid=168238 E…" at bounding box center [399, 190] width 442 height 248
click at [207, 82] on link "Add a Shipment" at bounding box center [212, 82] width 47 height 12
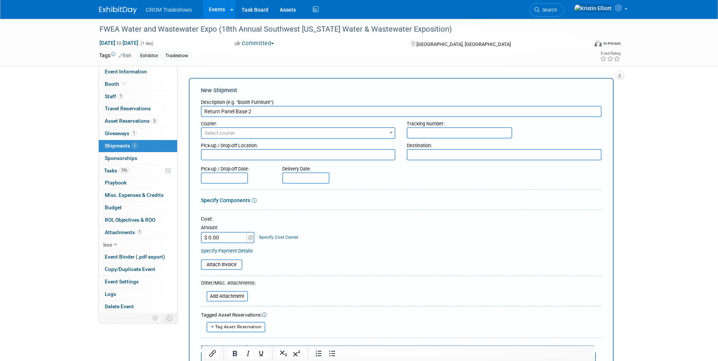
type input "Return Panel Base 2"
click at [290, 134] on span "Select courier" at bounding box center [298, 133] width 193 height 11
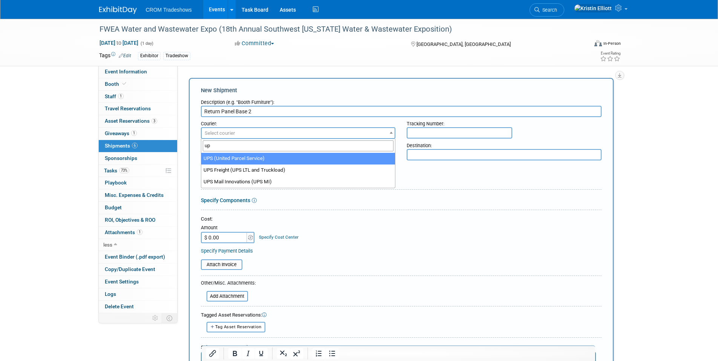
type input "ups"
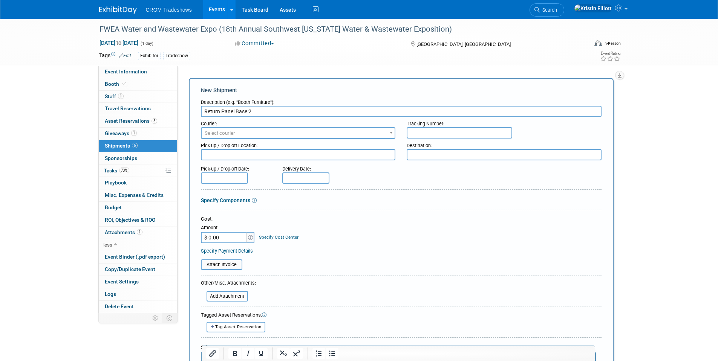
click at [421, 156] on textarea at bounding box center [504, 154] width 195 height 11
paste textarea "THE CROM CORPORATION Daniel Haugland 410 Tradesmens Park Drive HUTTO TX 78634"
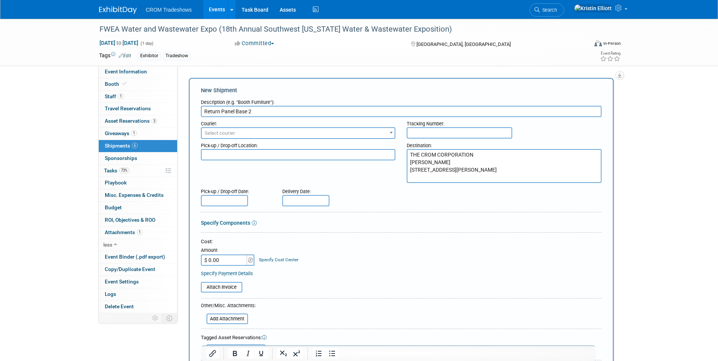
type textarea "THE CROM CORPORATION Daniel Haugland 410 Tradesmens Park Drive HUTTO TX 78634"
click at [426, 131] on input "text" at bounding box center [460, 132] width 106 height 11
paste input "1Z3647669008627203"
type input "1Z3647669008627203"
click at [226, 137] on span "Select courier" at bounding box center [298, 133] width 193 height 11
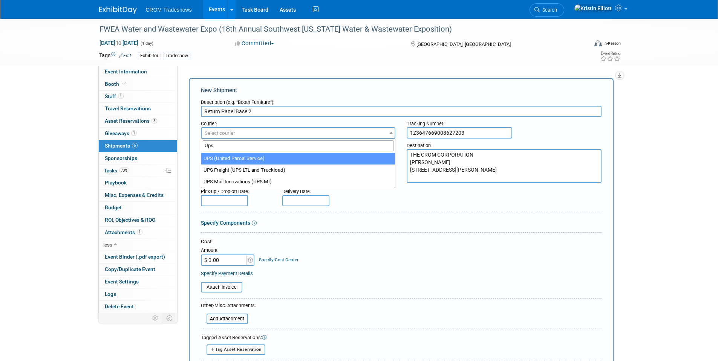
type input "Ups"
select select "508"
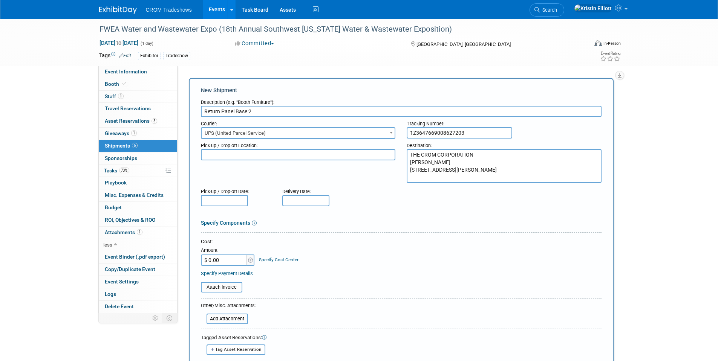
click at [232, 199] on input "text" at bounding box center [224, 200] width 47 height 11
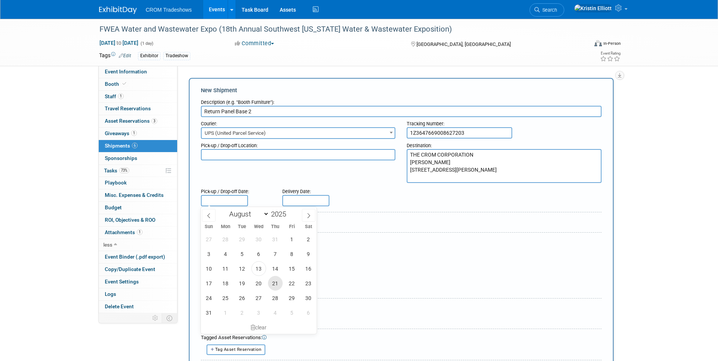
click at [273, 280] on span "21" at bounding box center [275, 283] width 15 height 15
type input "[DATE]"
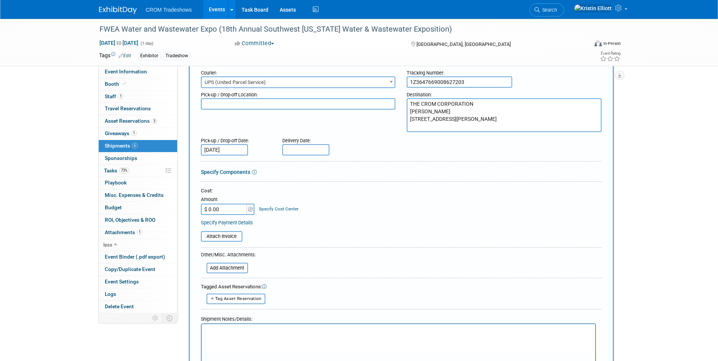
scroll to position [113, 0]
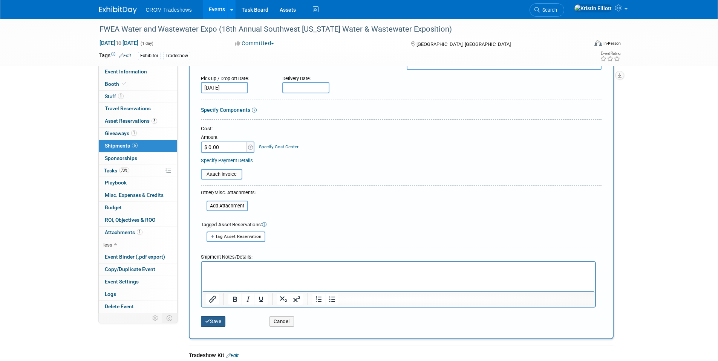
click at [218, 318] on button "Save" at bounding box center [213, 322] width 25 height 11
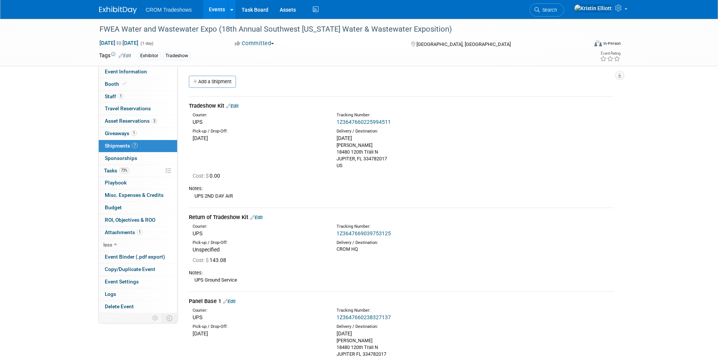
scroll to position [0, 0]
click at [209, 81] on link "Add a Shipment" at bounding box center [212, 82] width 47 height 12
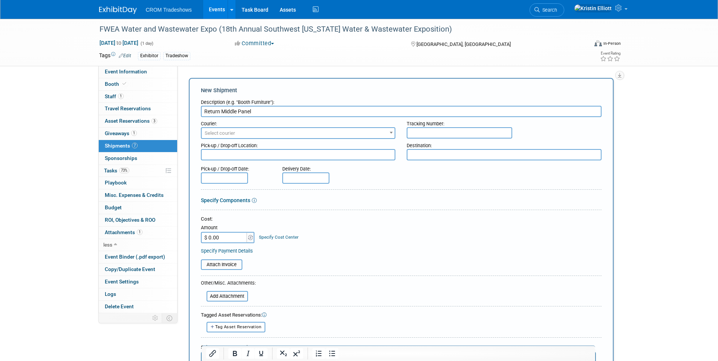
type input "Return Middle Panel"
click at [251, 132] on span "Select courier" at bounding box center [298, 133] width 193 height 11
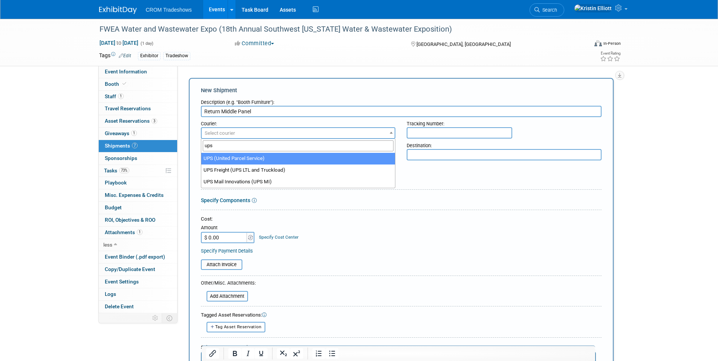
type input "ups"
select select "508"
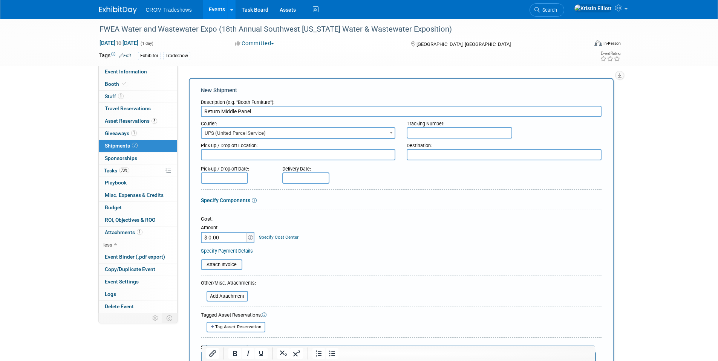
click at [438, 154] on textarea at bounding box center [504, 154] width 195 height 11
click at [434, 155] on textarea at bounding box center [504, 154] width 195 height 11
paste textarea "1Z3647669008627203"
type textarea "1Z3647669008627203"
drag, startPoint x: 473, startPoint y: 159, endPoint x: 306, endPoint y: 163, distance: 167.4
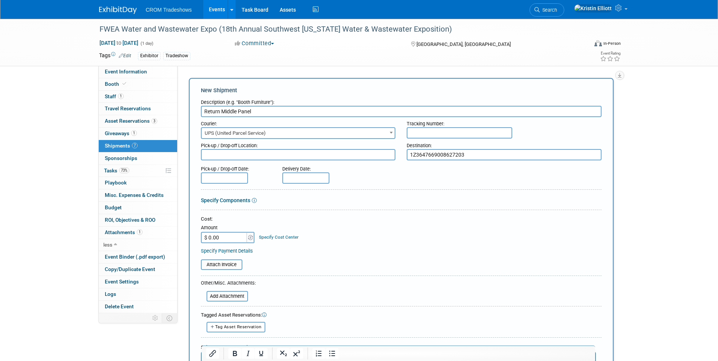
click at [307, 157] on div "Pick-up / Drop-off Location: Destination: 1Z3647669008627203" at bounding box center [401, 149] width 412 height 21
click at [439, 158] on textarea at bounding box center [504, 154] width 195 height 11
paste textarea "1Z3647669000297996"
type textarea "1Z3647669000297996"
click at [459, 131] on input "text" at bounding box center [460, 132] width 106 height 11
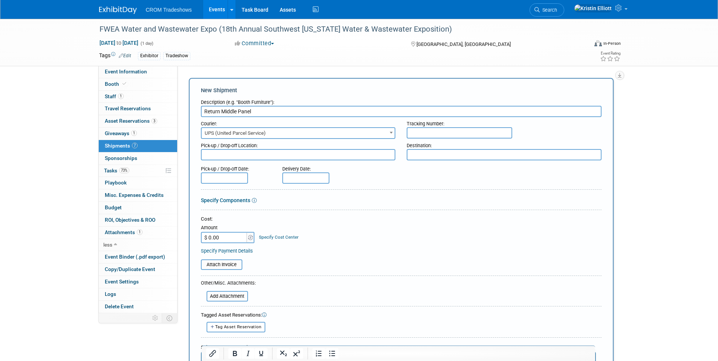
paste input "1Z3647669000297996"
type input "1Z3647669000297996"
click at [414, 153] on textarea at bounding box center [504, 154] width 195 height 11
paste textarea "THE CROM CORPORATION Daniel Haugland 410 Tradesmens Park Drive HUTTO TX 78634"
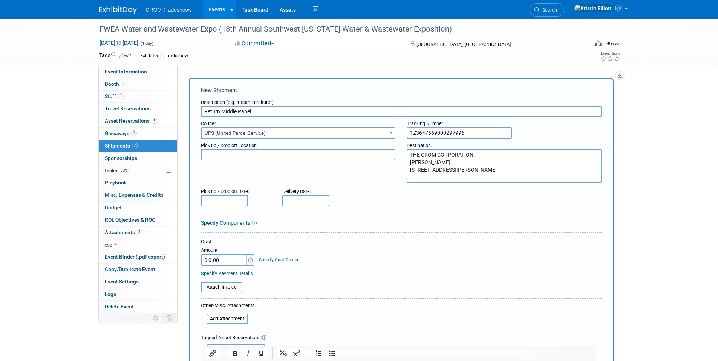
type textarea "THE CROM CORPORATION Daniel Haugland 410 Tradesmens Park Drive HUTTO TX 78634"
click at [234, 203] on body "CROM Tradeshows Events Add Event Bulk Upload Events Shareable Event Boards Rece…" at bounding box center [359, 180] width 718 height 361
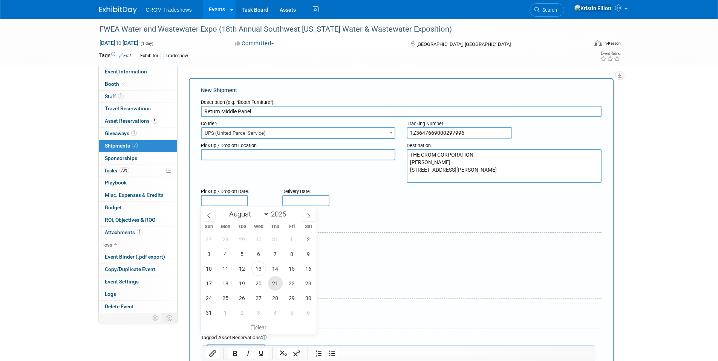
click at [272, 288] on span "21" at bounding box center [275, 283] width 15 height 15
type input "[DATE]"
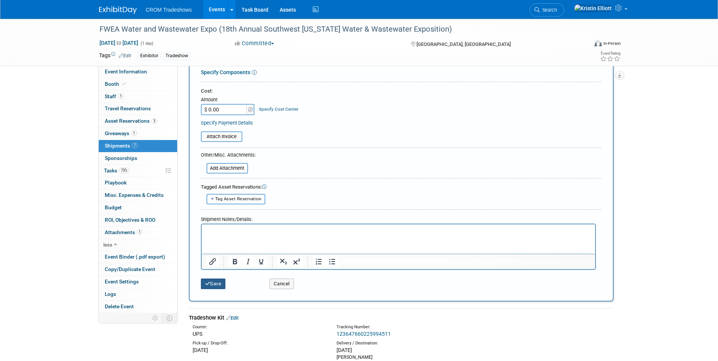
click at [219, 284] on button "Save" at bounding box center [213, 284] width 25 height 11
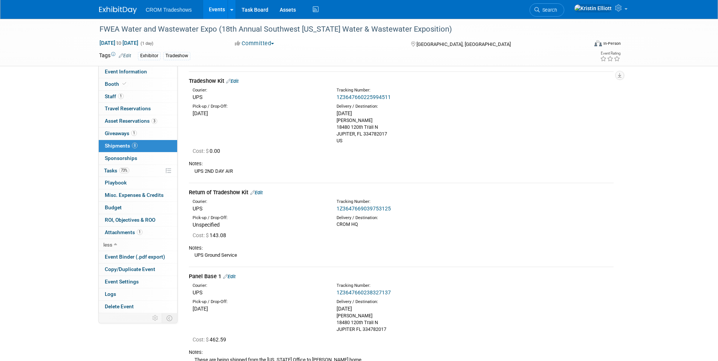
scroll to position [22, 0]
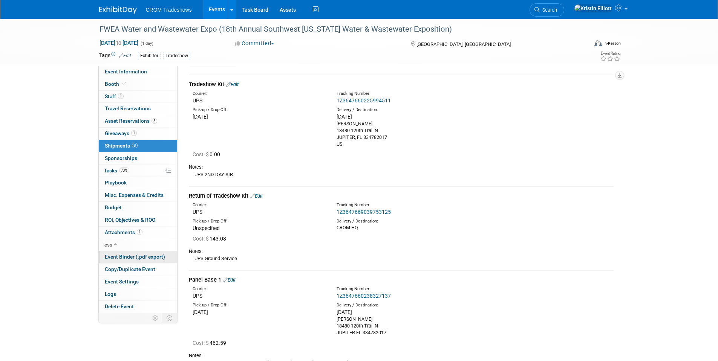
click at [142, 256] on span "Event Binder (.pdf export)" at bounding box center [135, 257] width 60 height 6
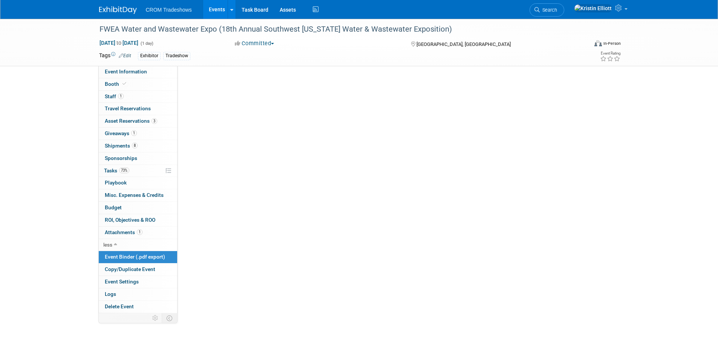
scroll to position [0, 0]
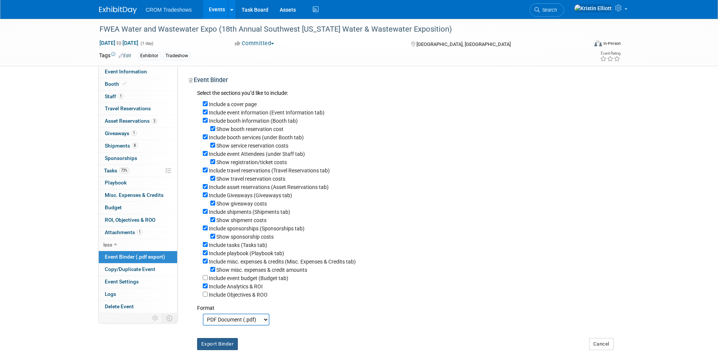
click at [219, 350] on button "Export Binder" at bounding box center [217, 344] width 41 height 12
